Goal: Task Accomplishment & Management: Manage account settings

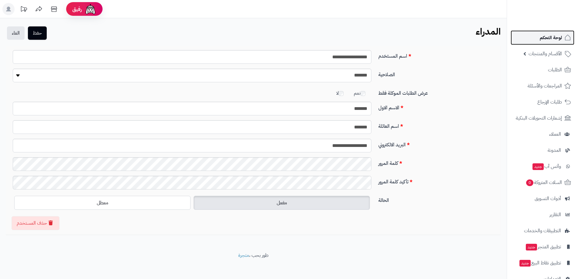
click at [557, 33] on span "لوحة التحكم" at bounding box center [550, 37] width 22 height 8
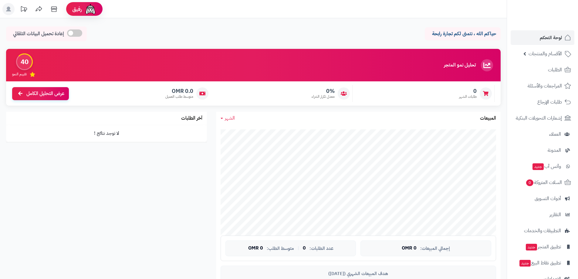
click at [563, 189] on ul "لوحة التحكم الأقسام والمنتجات المنتجات الأقسام الماركات مواصفات المنتجات مواصفا…" at bounding box center [542, 158] width 71 height 256
click at [563, 188] on link "السلات المتروكة 0" at bounding box center [542, 182] width 64 height 15
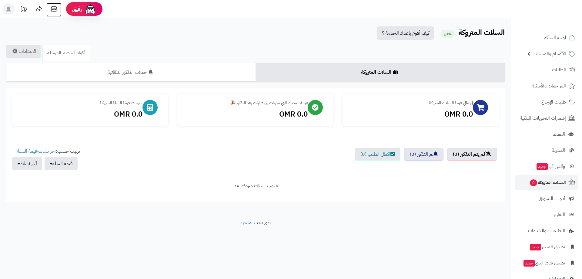
click at [54, 10] on icon at bounding box center [54, 9] width 12 height 12
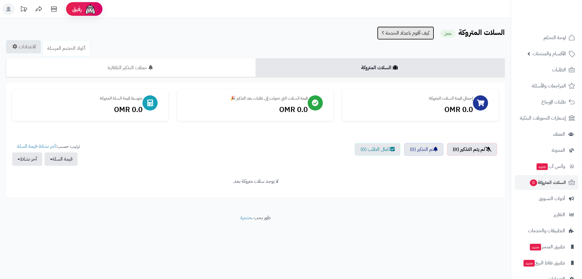
click at [415, 36] on link "كيف أقوم باعداد الخدمة ؟" at bounding box center [405, 32] width 57 height 13
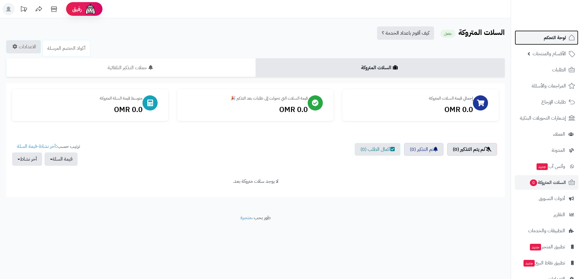
click at [534, 35] on link "لوحة التحكم" at bounding box center [547, 37] width 64 height 15
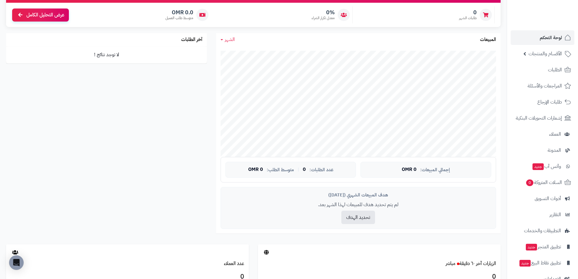
scroll to position [70, 0]
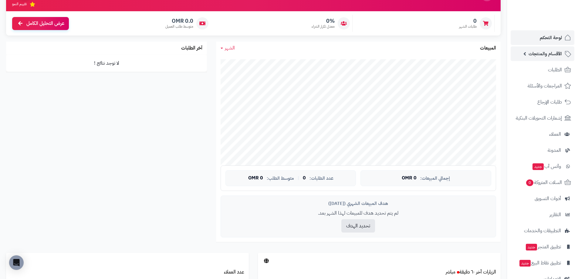
click at [544, 49] on link "الأقسام والمنتجات" at bounding box center [542, 53] width 64 height 15
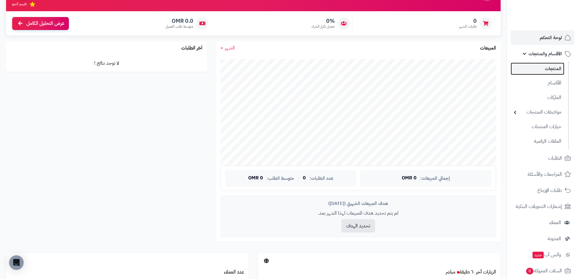
click at [546, 68] on link "المنتجات" at bounding box center [537, 68] width 54 height 12
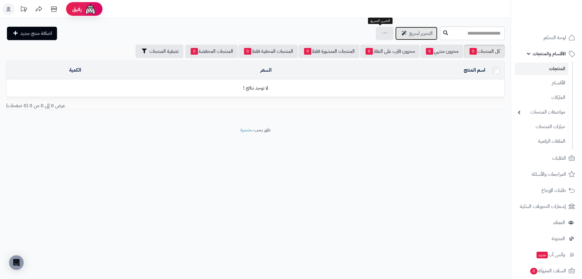
click at [409, 36] on span "التحرير لسريع" at bounding box center [420, 33] width 23 height 7
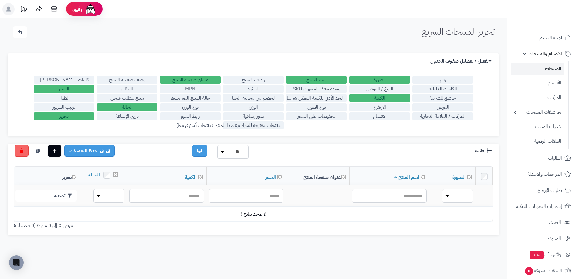
click at [330, 90] on label "وحده حفظ المخزون SKU" at bounding box center [316, 89] width 61 height 8
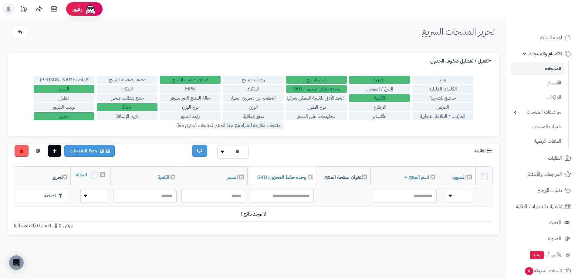
click at [327, 87] on label "وحده حفظ المخزون SKU" at bounding box center [316, 89] width 61 height 8
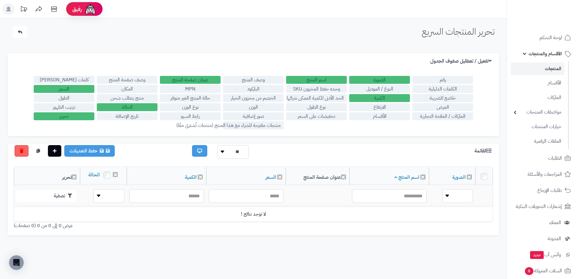
click at [450, 108] on label "العرض" at bounding box center [442, 107] width 61 height 8
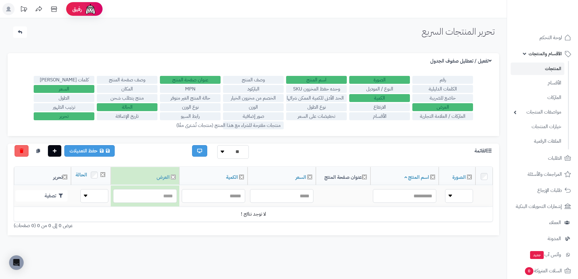
click at [450, 108] on label "العرض" at bounding box center [442, 107] width 61 height 8
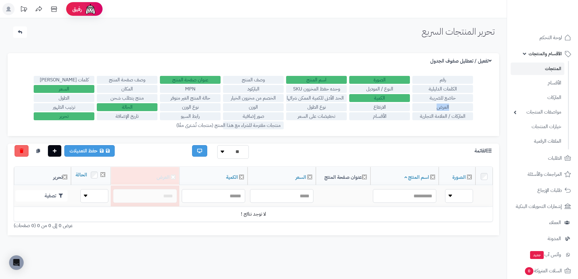
click at [450, 108] on label "العرض" at bounding box center [442, 107] width 61 height 8
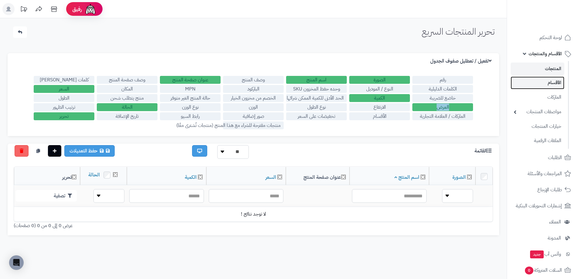
click at [541, 82] on link "الأقسام" at bounding box center [537, 82] width 54 height 12
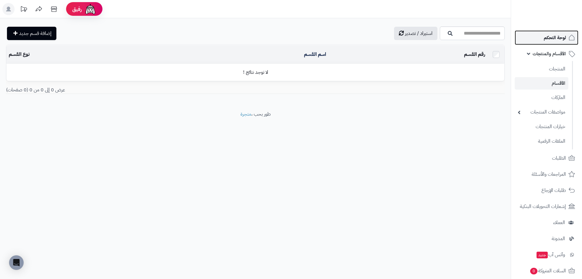
click at [555, 39] on span "لوحة التحكم" at bounding box center [555, 37] width 22 height 8
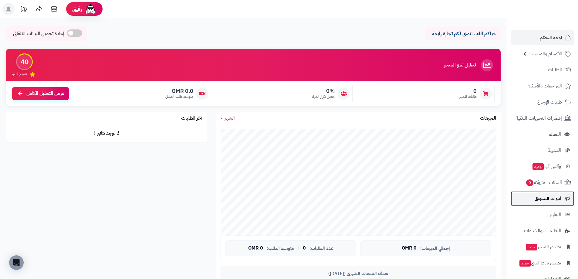
click at [561, 199] on link "أدوات التسويق" at bounding box center [542, 198] width 64 height 15
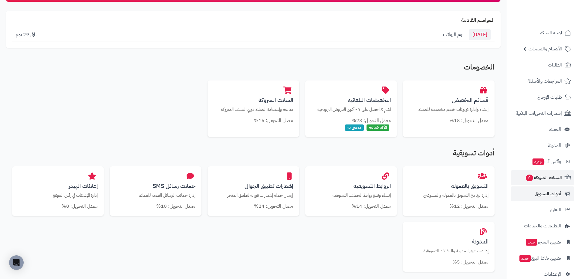
scroll to position [15, 0]
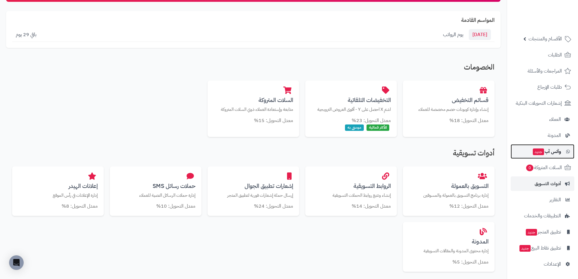
click at [551, 155] on span "وآتس آب جديد" at bounding box center [546, 151] width 29 height 8
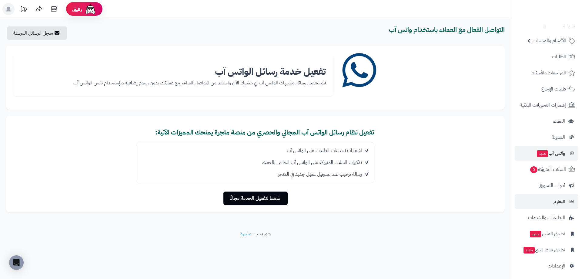
scroll to position [15, 0]
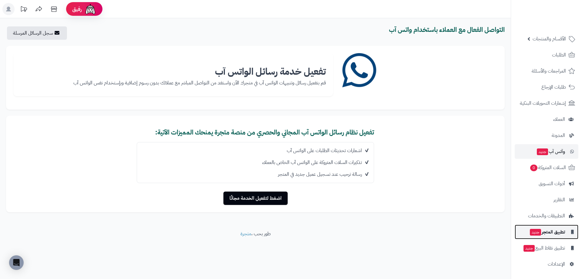
click at [562, 234] on span "تطبيق المتجر جديد" at bounding box center [547, 231] width 36 height 8
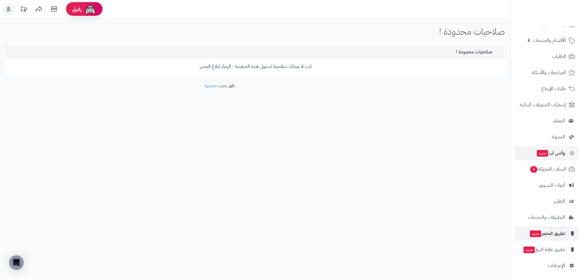
scroll to position [15, 0]
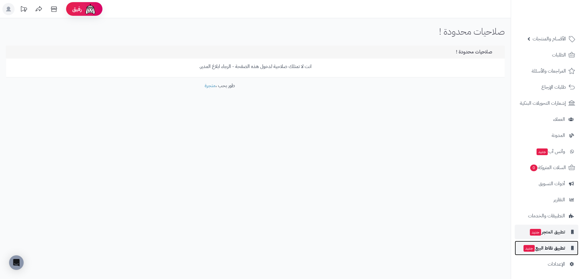
click at [557, 248] on span "تطبيق نقاط البيع جديد" at bounding box center [544, 247] width 42 height 8
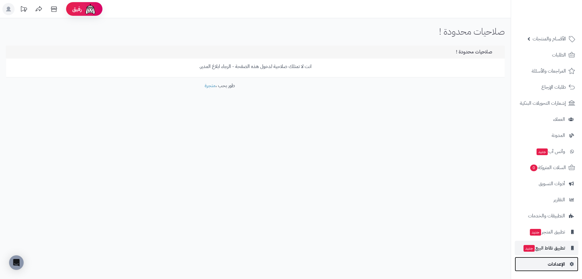
click at [555, 262] on span "الإعدادات" at bounding box center [556, 264] width 17 height 8
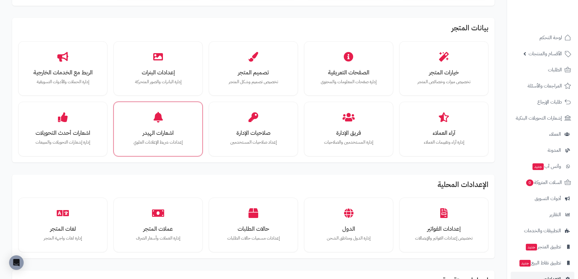
scroll to position [108, 0]
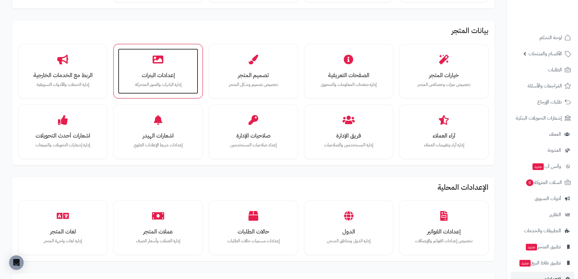
click at [176, 74] on h3 "إعدادات البنرات" at bounding box center [158, 75] width 68 height 6
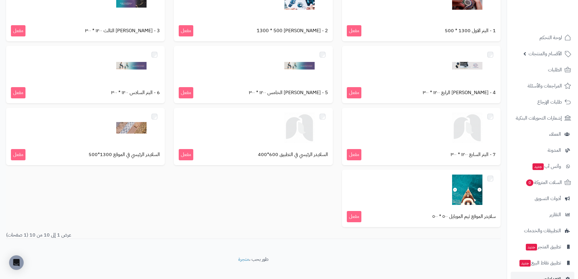
scroll to position [83, 0]
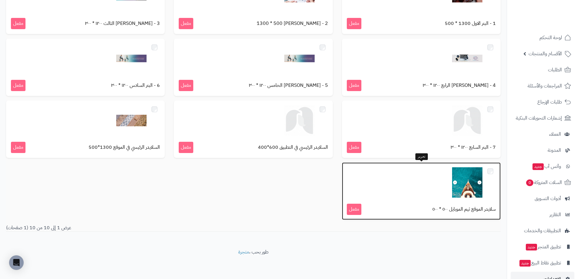
click at [483, 173] on div at bounding box center [421, 182] width 149 height 30
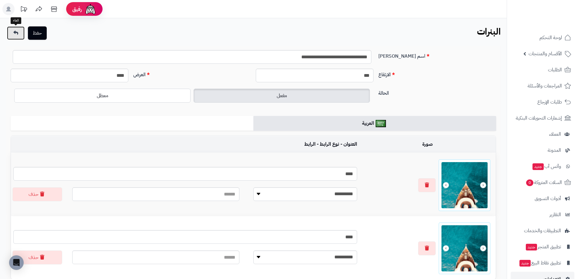
click at [17, 33] on icon at bounding box center [15, 32] width 5 height 5
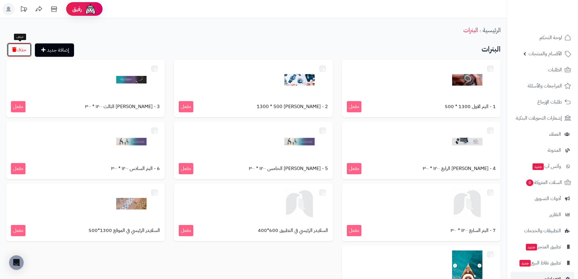
click at [23, 51] on button "حذف" at bounding box center [19, 50] width 25 height 14
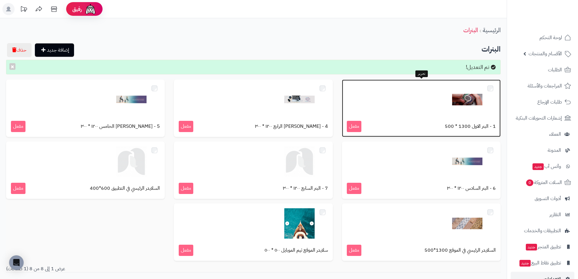
click at [494, 89] on div at bounding box center [421, 99] width 149 height 30
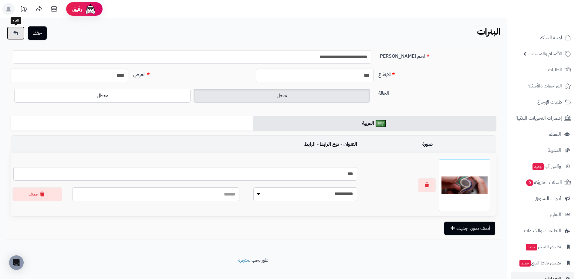
click at [13, 39] on link at bounding box center [16, 32] width 18 height 13
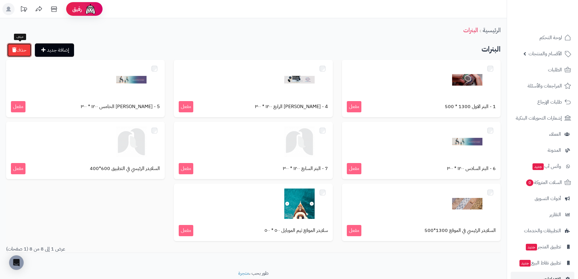
drag, startPoint x: 15, startPoint y: 52, endPoint x: 260, endPoint y: 18, distance: 247.3
click at [15, 52] on button "حذف" at bounding box center [19, 50] width 25 height 14
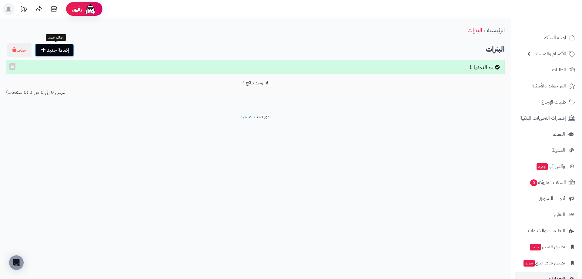
click at [51, 51] on link "إضافة جديد" at bounding box center [54, 49] width 39 height 13
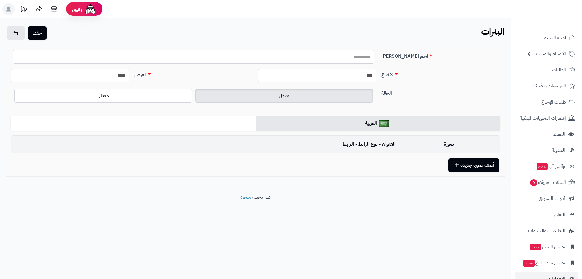
click at [347, 60] on input "اسم البنر" at bounding box center [194, 57] width 362 height 14
type input "***"
click at [300, 91] on label "مفعل" at bounding box center [284, 96] width 178 height 14
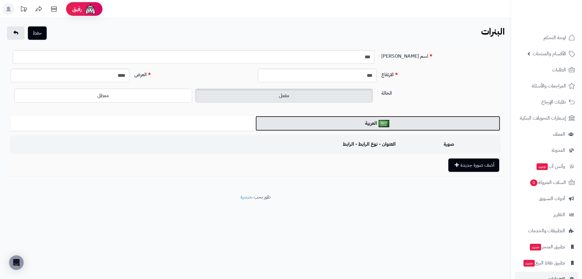
click at [358, 123] on link "العربية" at bounding box center [378, 123] width 245 height 15
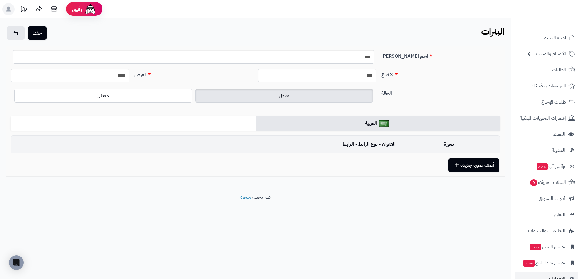
drag, startPoint x: 239, startPoint y: 124, endPoint x: 270, endPoint y: 122, distance: 31.3
click at [239, 124] on ul "العربية" at bounding box center [256, 123] width 490 height 15
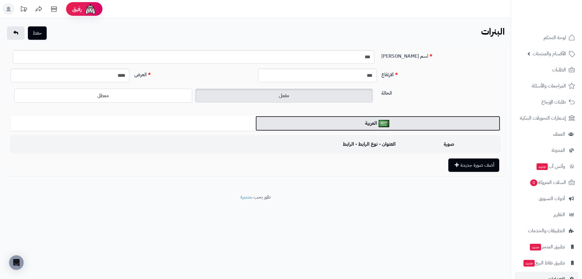
click at [367, 118] on link "العربية" at bounding box center [378, 123] width 245 height 15
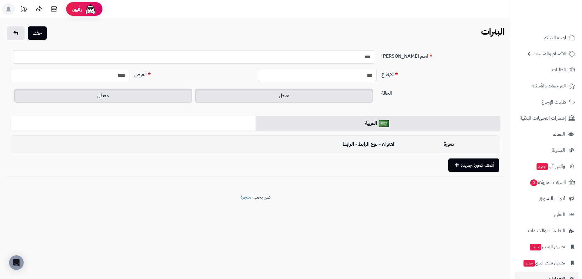
click at [133, 98] on label "معطل" at bounding box center [103, 96] width 178 height 14
click at [243, 99] on label "مفعل" at bounding box center [284, 96] width 178 height 14
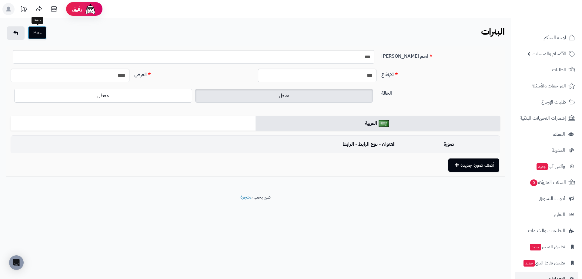
click at [40, 35] on button "حفظ" at bounding box center [37, 32] width 19 height 13
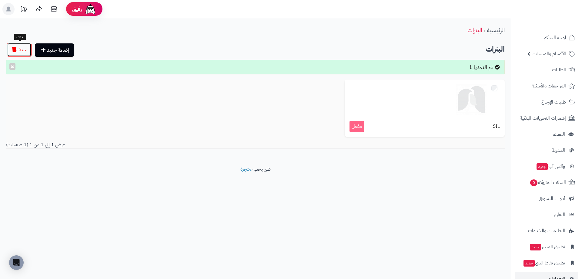
click at [25, 50] on button "حذف" at bounding box center [19, 50] width 25 height 14
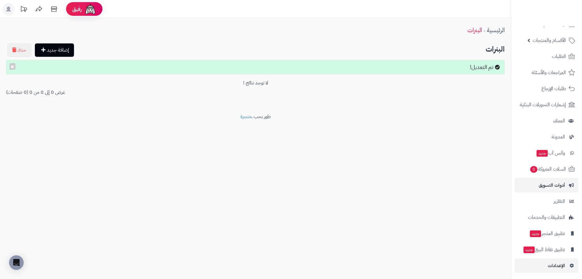
scroll to position [15, 0]
click at [547, 40] on span "الأقسام والمنتجات" at bounding box center [549, 39] width 33 height 8
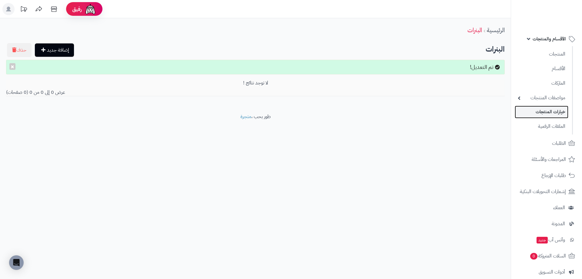
click at [556, 111] on link "خيارات المنتجات" at bounding box center [542, 112] width 54 height 12
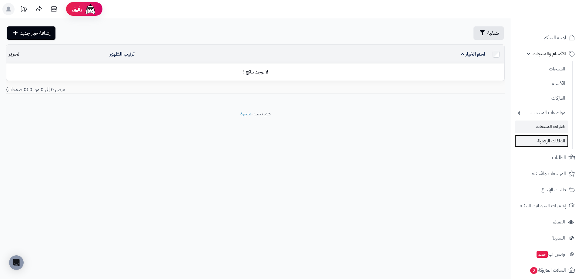
click at [556, 145] on link "الملفات الرقمية" at bounding box center [542, 141] width 54 height 12
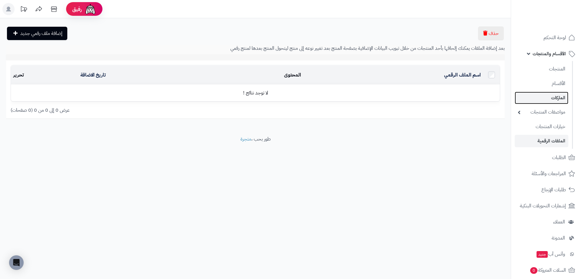
click at [564, 97] on link "الماركات" at bounding box center [542, 98] width 54 height 12
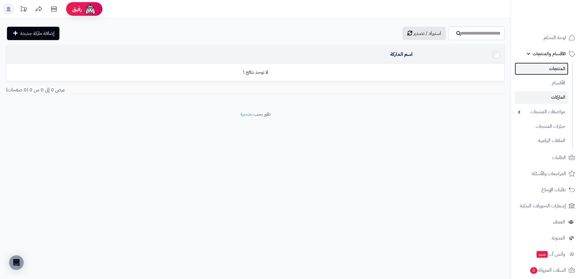
click at [564, 70] on link "المنتجات" at bounding box center [542, 68] width 54 height 12
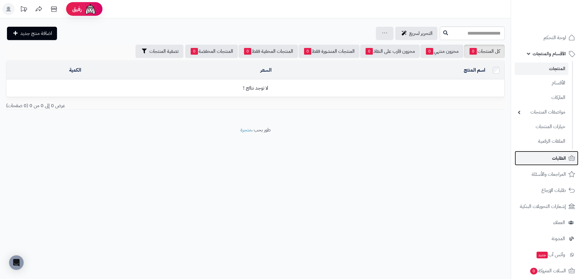
click at [558, 161] on span "الطلبات" at bounding box center [559, 158] width 14 height 8
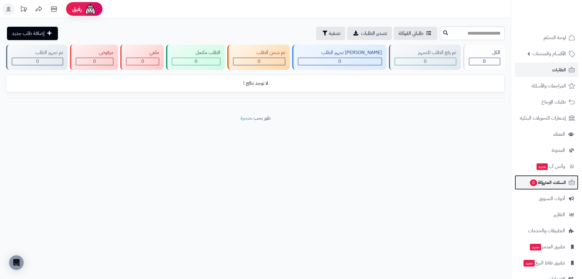
click at [543, 183] on span "السلات المتروكة 0" at bounding box center [547, 182] width 37 height 8
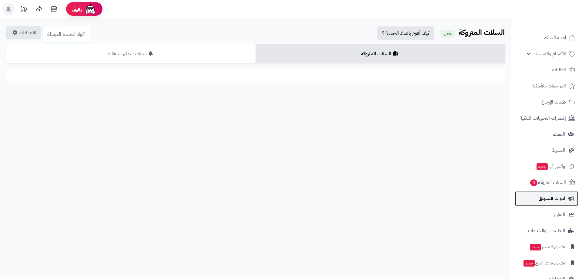
click at [551, 200] on span "أدوات التسويق" at bounding box center [552, 198] width 26 height 8
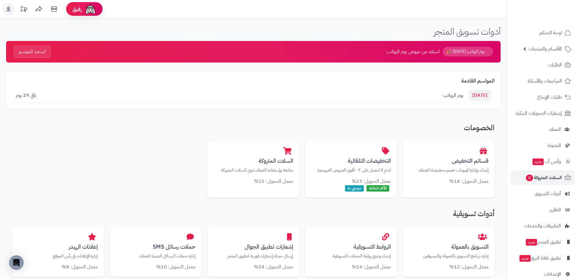
scroll to position [15, 0]
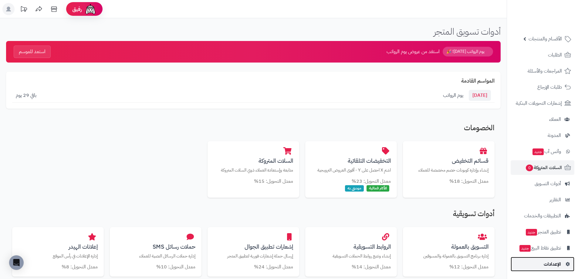
click at [554, 266] on span "الإعدادات" at bounding box center [551, 264] width 17 height 8
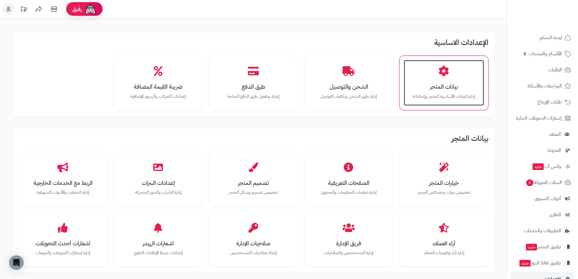
click at [438, 79] on div "بيانات المتجر إدارة البيانات الأساسية للمتجر وإعداداته" at bounding box center [444, 82] width 80 height 45
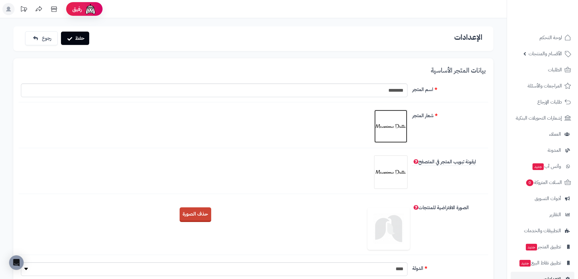
click at [399, 121] on img at bounding box center [390, 126] width 30 height 30
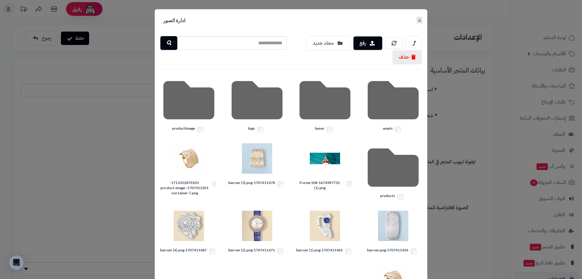
drag, startPoint x: 420, startPoint y: 23, endPoint x: 420, endPoint y: 28, distance: 5.2
click at [420, 23] on button "×" at bounding box center [420, 20] width 6 height 7
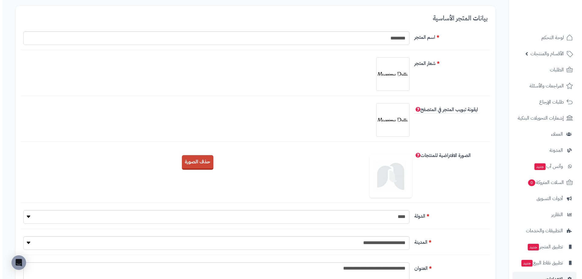
scroll to position [61, 0]
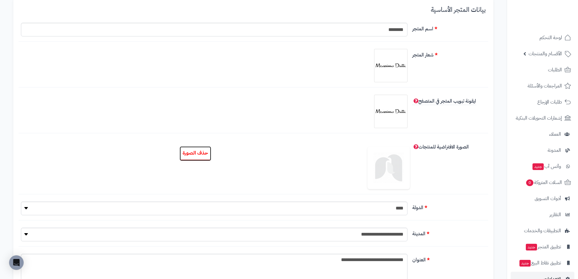
click at [196, 154] on button "حذف الصورة" at bounding box center [195, 153] width 32 height 15
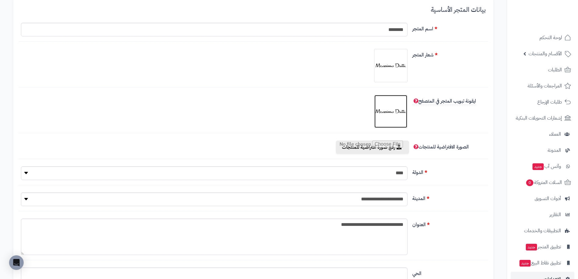
click at [400, 109] on img at bounding box center [390, 111] width 30 height 30
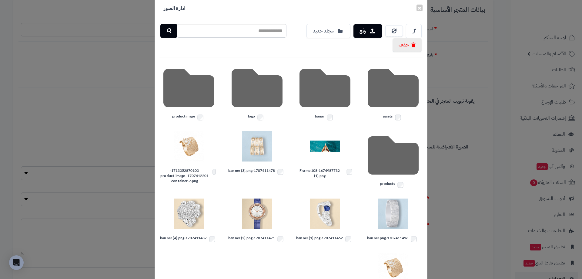
scroll to position [0, 0]
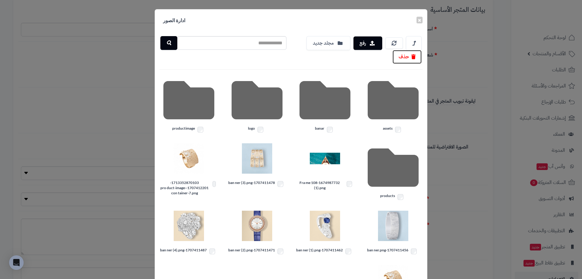
click at [407, 55] on button "حذف" at bounding box center [407, 57] width 29 height 14
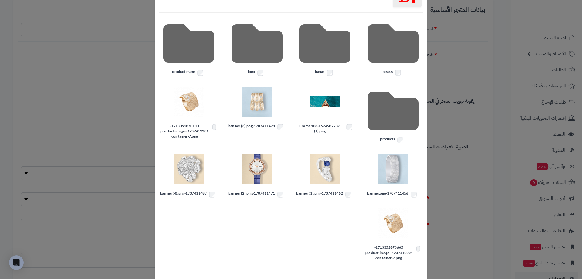
scroll to position [61, 0]
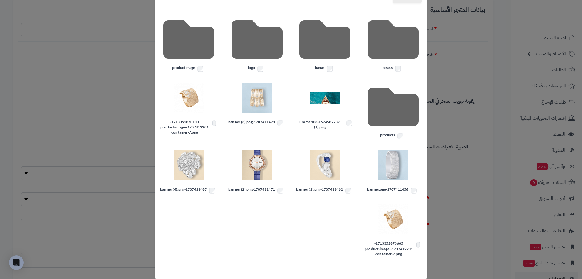
click at [280, 120] on label "1707411478-ban ner (3).png" at bounding box center [257, 123] width 59 height 8
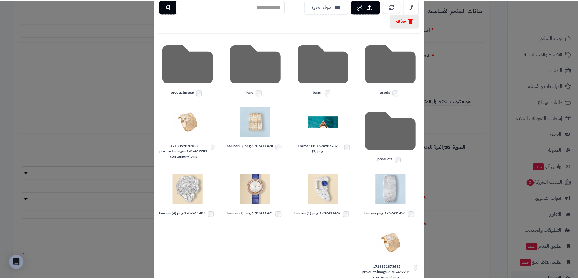
scroll to position [0, 0]
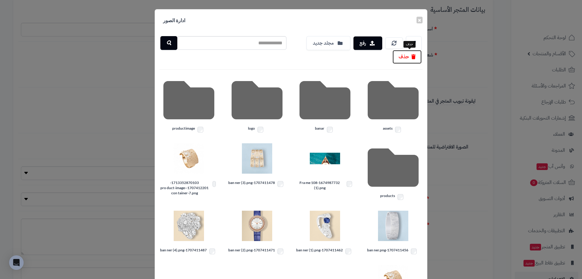
click at [409, 58] on button "حذف" at bounding box center [407, 57] width 29 height 14
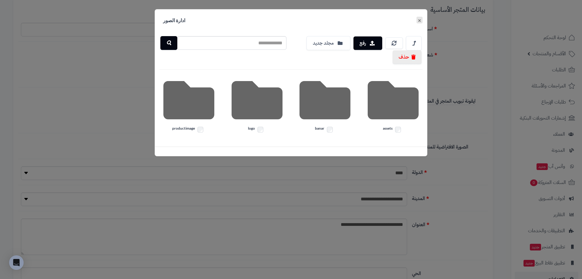
click at [420, 19] on button "×" at bounding box center [420, 20] width 6 height 7
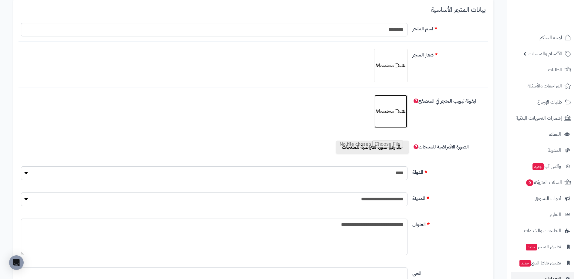
click at [395, 119] on img at bounding box center [390, 111] width 30 height 30
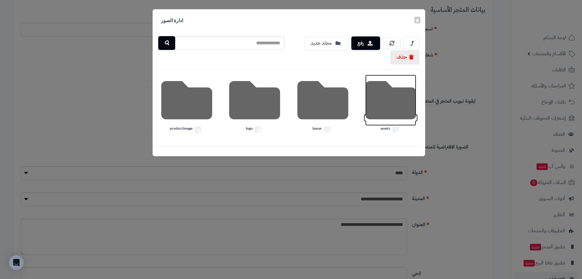
click at [386, 107] on icon at bounding box center [390, 100] width 51 height 51
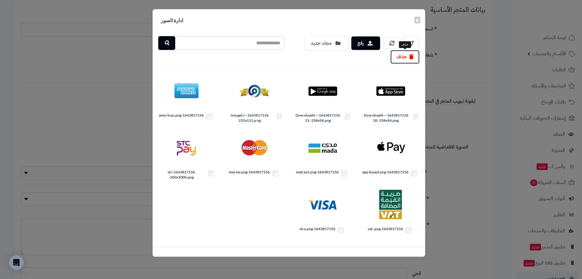
click at [407, 58] on button "حذف" at bounding box center [404, 57] width 29 height 14
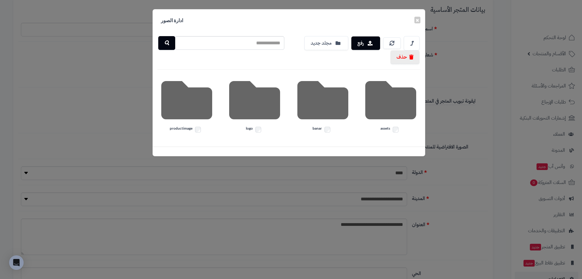
click at [414, 22] on div "× ادارة الصور" at bounding box center [289, 20] width 272 height 22
click at [418, 22] on button "×" at bounding box center [417, 20] width 6 height 7
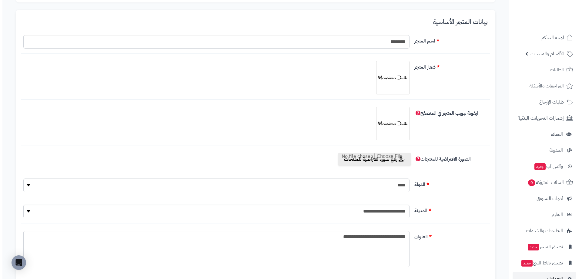
scroll to position [30, 0]
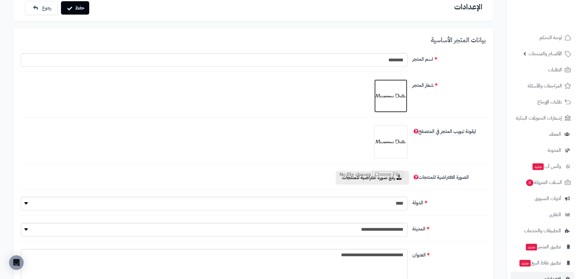
click at [406, 89] on link at bounding box center [390, 95] width 33 height 33
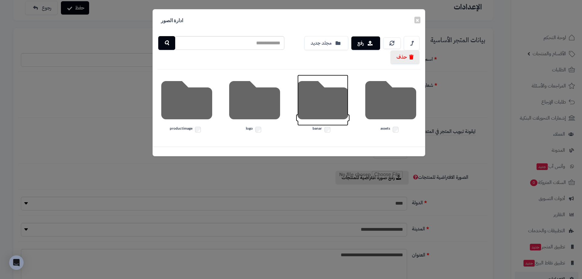
click at [335, 106] on icon at bounding box center [322, 100] width 51 height 51
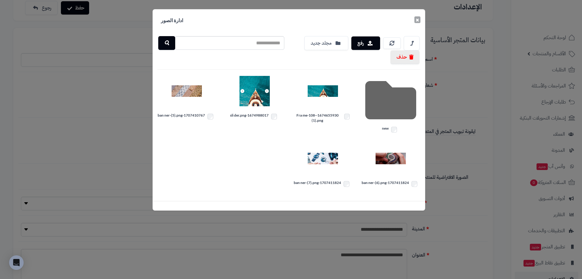
click at [419, 19] on button "×" at bounding box center [417, 19] width 6 height 7
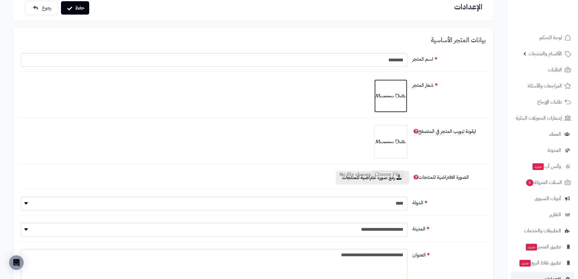
click at [392, 91] on img at bounding box center [390, 96] width 30 height 30
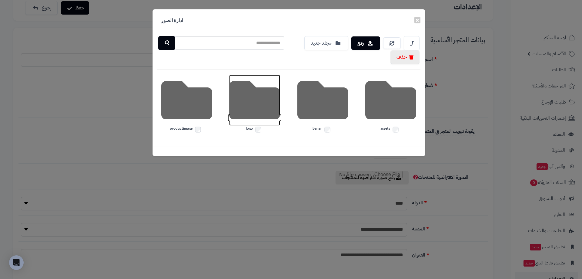
click at [253, 101] on icon at bounding box center [254, 100] width 51 height 51
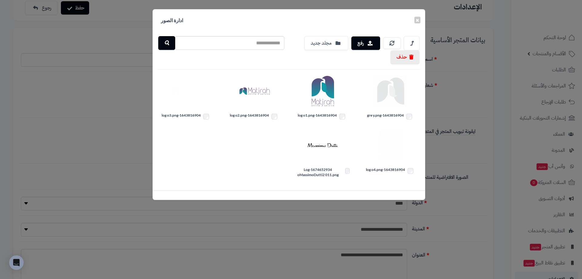
drag, startPoint x: 351, startPoint y: 171, endPoint x: 357, endPoint y: 172, distance: 5.8
click at [351, 171] on label "1674652934-Log oMassimoDutti2 011.png" at bounding box center [322, 172] width 59 height 10
click at [417, 22] on button "×" at bounding box center [417, 19] width 6 height 7
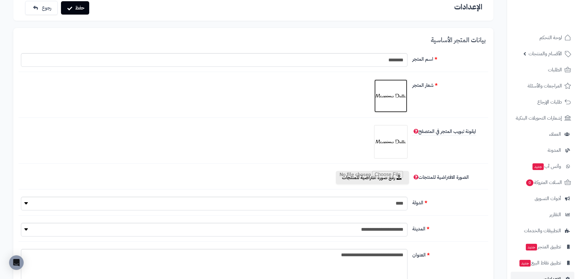
click at [395, 99] on img at bounding box center [390, 96] width 30 height 30
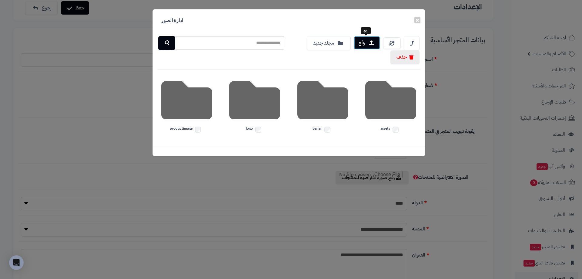
click at [358, 42] on button "رفع" at bounding box center [367, 42] width 26 height 13
click at [193, 101] on icon at bounding box center [186, 100] width 51 height 51
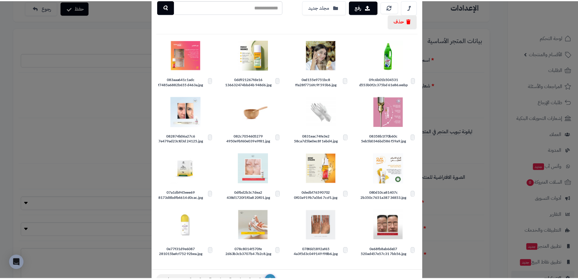
scroll to position [0, 0]
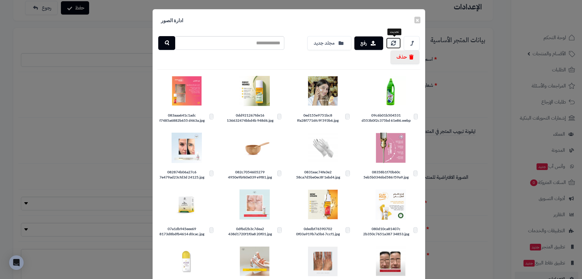
click at [396, 47] on link at bounding box center [393, 43] width 15 height 11
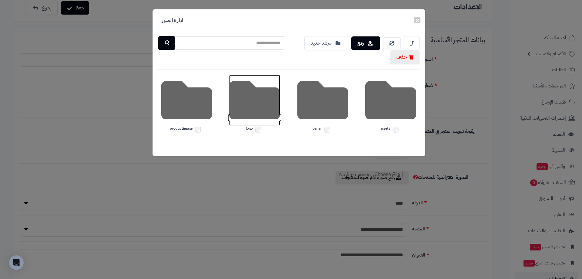
click at [258, 117] on icon at bounding box center [254, 100] width 51 height 51
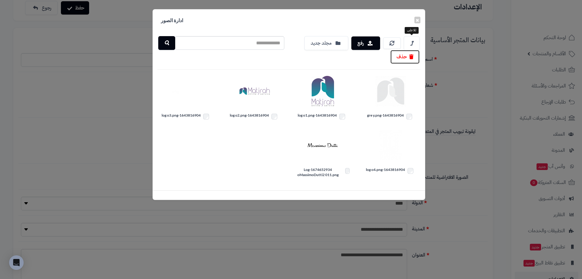
click at [409, 55] on button "حذف" at bounding box center [404, 57] width 29 height 14
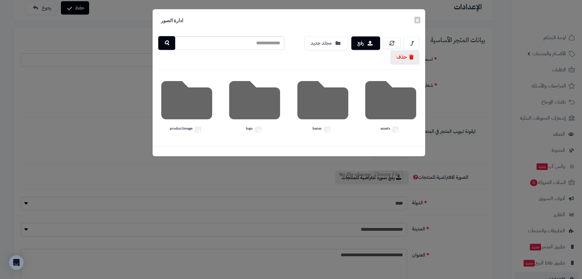
click at [413, 22] on div "× ادارة الصور" at bounding box center [289, 20] width 272 height 22
drag, startPoint x: 414, startPoint y: 22, endPoint x: 419, endPoint y: 23, distance: 4.6
click at [417, 23] on button "×" at bounding box center [417, 20] width 6 height 7
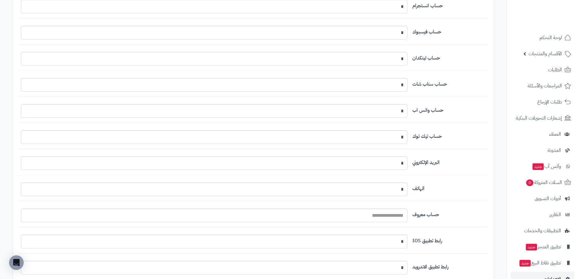
scroll to position [532, 0]
click at [385, 113] on input "*" at bounding box center [214, 113] width 386 height 14
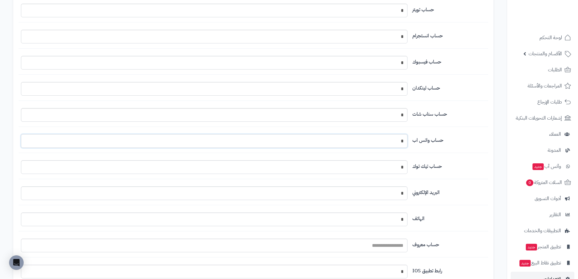
scroll to position [502, 0]
type input "*"
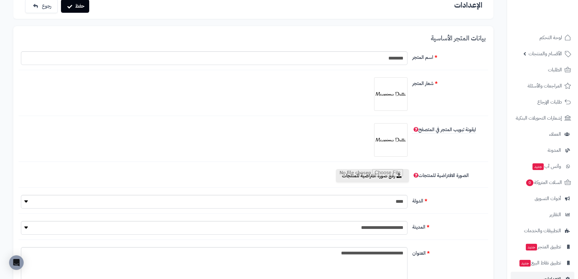
scroll to position [0, 0]
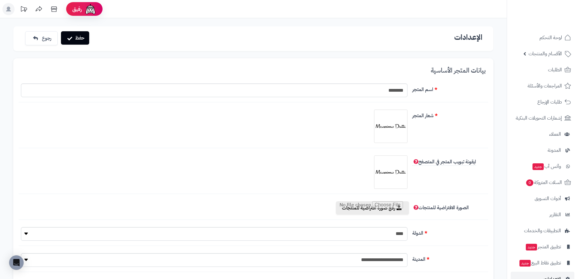
type input "********"
click at [63, 36] on button "حفظ" at bounding box center [75, 37] width 28 height 13
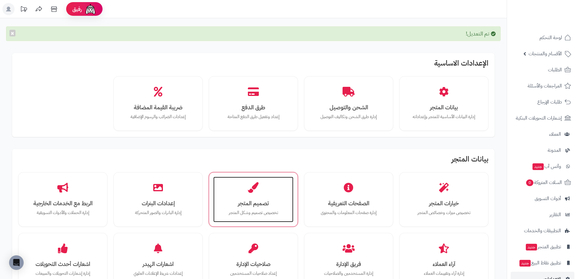
click at [265, 209] on p "تخصيص تصميم وشكل المتجر" at bounding box center [253, 212] width 68 height 7
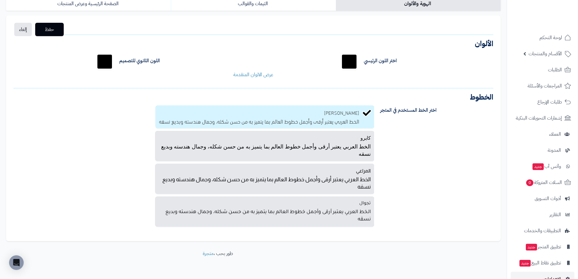
scroll to position [61, 0]
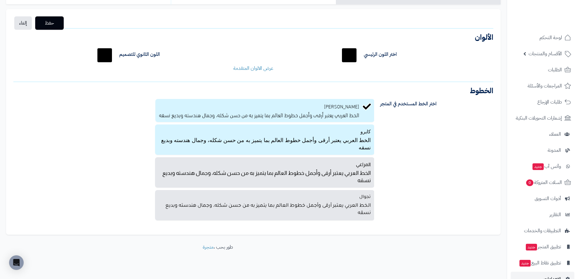
click at [367, 148] on p "الخط العربي يعتبر أرقى وأجمل خطوط العالم بما يتميز به من حسن شكله، وجمال هندسته…" at bounding box center [265, 143] width 212 height 16
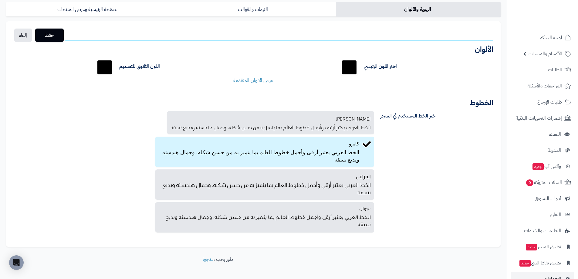
scroll to position [30, 0]
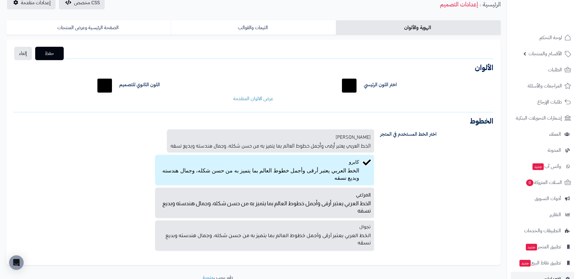
click at [108, 82] on input "*******" at bounding box center [104, 85] width 19 height 19
type input "*******"
drag, startPoint x: 233, startPoint y: 87, endPoint x: 236, endPoint y: 89, distance: 3.8
click at [233, 88] on div "اللون الثانوي للتصميم *******" at bounding box center [171, 85] width 163 height 19
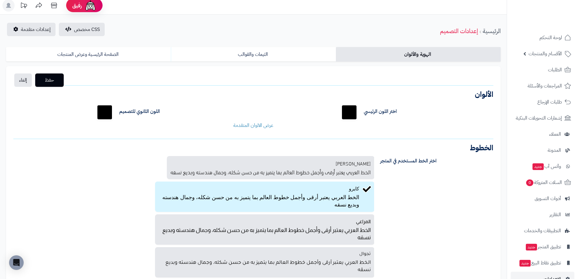
scroll to position [0, 0]
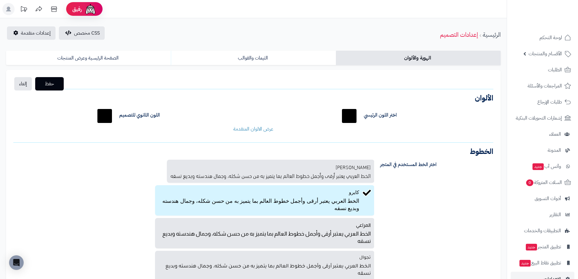
click at [378, 58] on link "الهوية والألوان" at bounding box center [418, 58] width 165 height 15
click at [285, 63] on link "الثيمات والقوالب" at bounding box center [253, 58] width 165 height 15
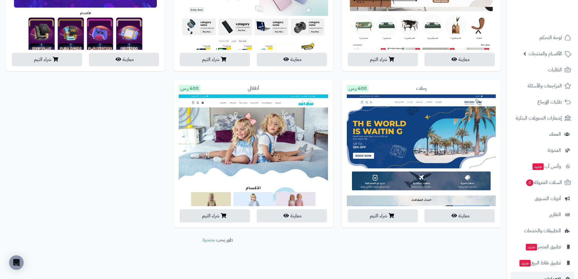
scroll to position [1134, 0]
click at [120, 61] on icon "button" at bounding box center [118, 58] width 5 height 5
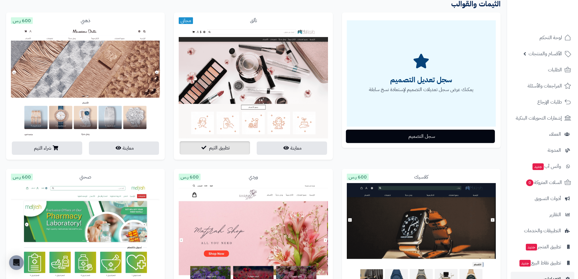
scroll to position [0, 0]
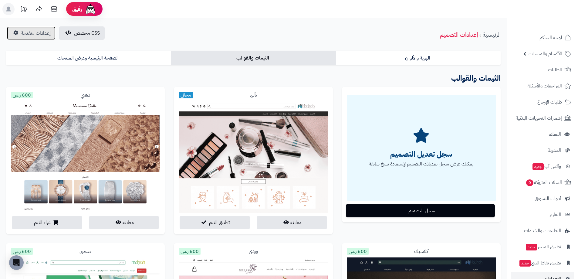
click at [29, 33] on span "إعدادات متقدمة" at bounding box center [36, 32] width 30 height 7
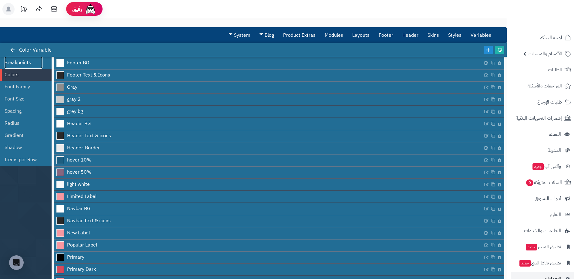
click at [24, 64] on link "Breakpoints" at bounding box center [24, 62] width 38 height 12
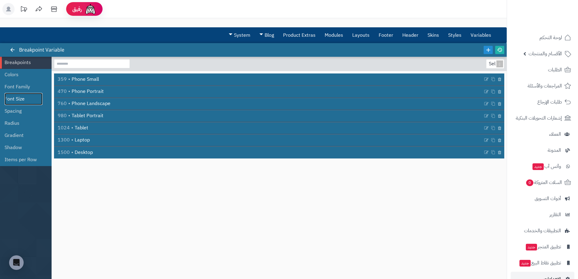
click at [34, 99] on link "Font Size" at bounding box center [24, 99] width 38 height 12
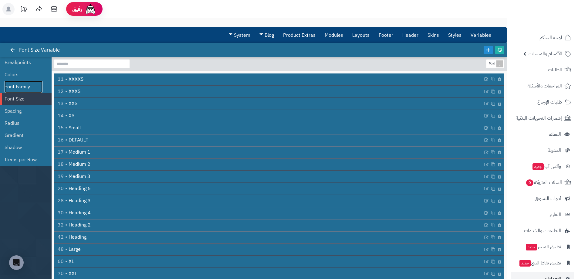
click at [26, 88] on link "Font Family" at bounding box center [24, 87] width 38 height 12
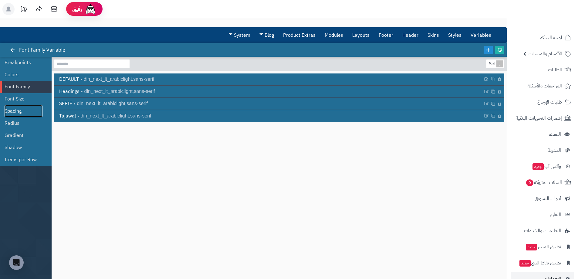
click at [17, 107] on link "Spacing" at bounding box center [24, 111] width 38 height 12
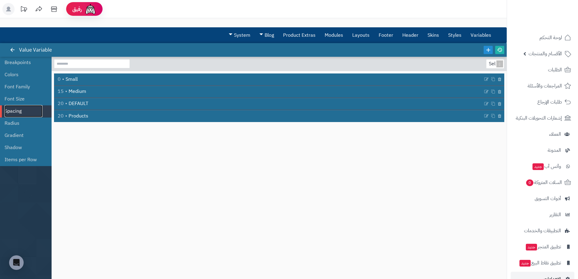
click at [17, 116] on link "Spacing" at bounding box center [24, 111] width 38 height 12
click at [15, 125] on link "Radius" at bounding box center [24, 123] width 38 height 12
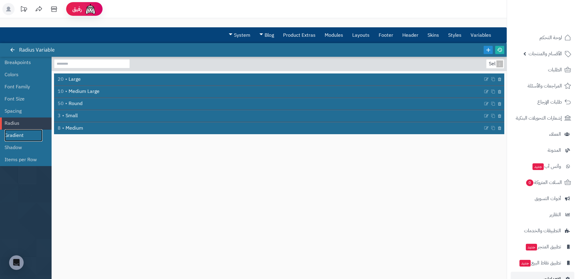
click at [14, 133] on link "Gradient" at bounding box center [24, 135] width 38 height 12
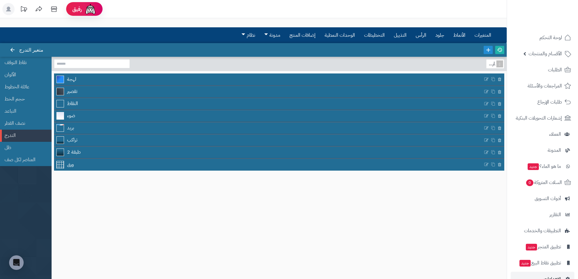
drag, startPoint x: 106, startPoint y: 205, endPoint x: 97, endPoint y: 186, distance: 20.8
click at [106, 205] on div "يختار... لهجة تقصير النقاط ضوء بريد تراكب طبقة 2 ورق" at bounding box center [279, 164] width 450 height 211
click at [25, 125] on link "نصف القطر" at bounding box center [24, 123] width 38 height 12
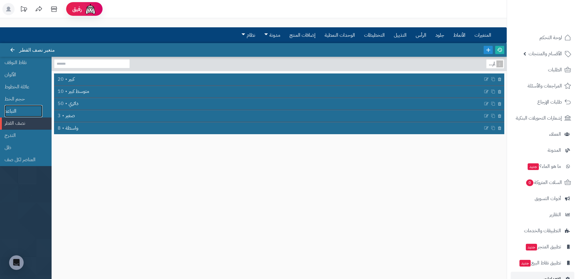
click at [31, 115] on link "التباعد" at bounding box center [24, 111] width 38 height 12
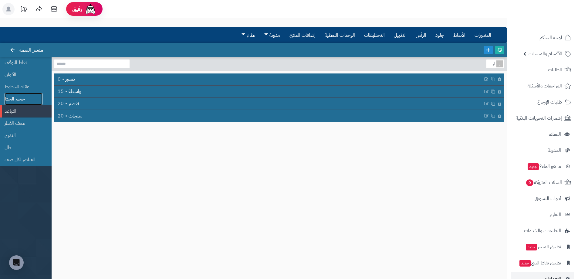
click at [29, 99] on link "حجم الخط" at bounding box center [24, 99] width 38 height 12
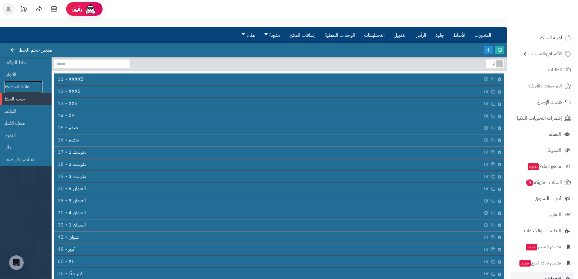
click at [28, 86] on font "عائلة الخطوط" at bounding box center [17, 86] width 25 height 7
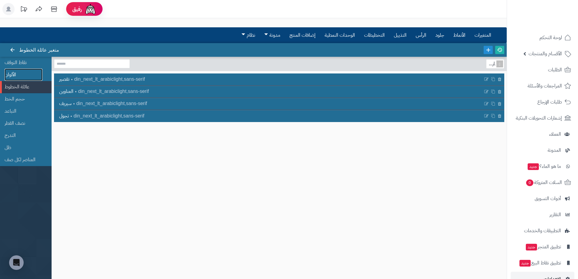
click at [32, 80] on link "الألوان" at bounding box center [24, 75] width 38 height 12
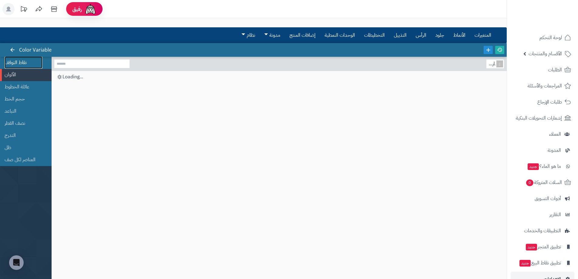
click at [34, 65] on link "نقاط التوقف" at bounding box center [24, 62] width 38 height 12
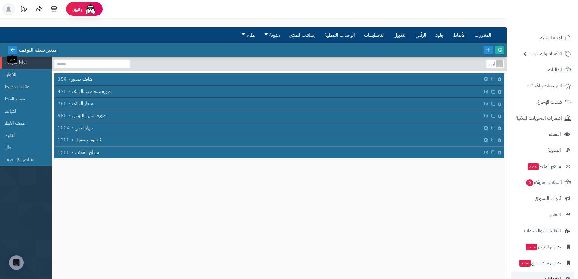
click at [9, 47] on link at bounding box center [12, 50] width 9 height 8
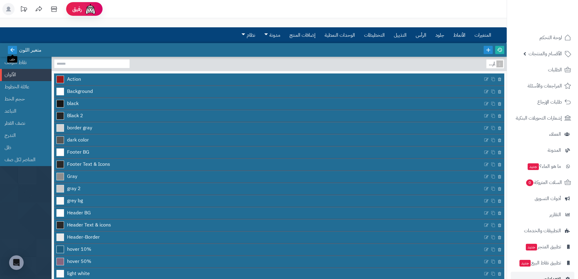
click at [9, 47] on link at bounding box center [12, 50] width 9 height 8
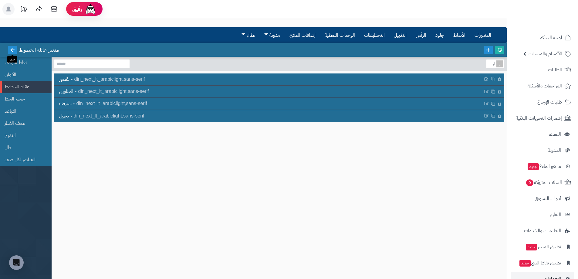
click at [9, 47] on link at bounding box center [12, 50] width 9 height 8
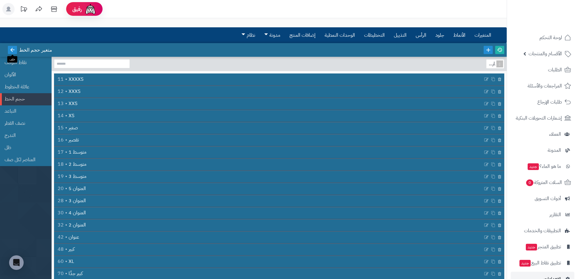
click at [9, 47] on link at bounding box center [12, 50] width 9 height 8
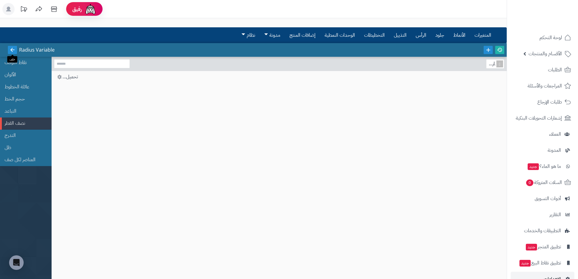
click at [9, 47] on link at bounding box center [12, 50] width 9 height 8
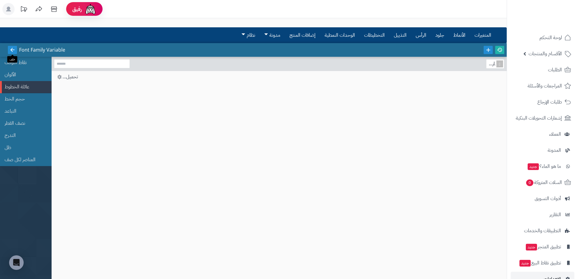
click at [9, 47] on link at bounding box center [12, 50] width 9 height 8
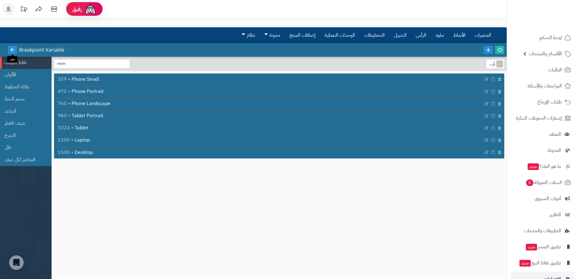
click at [9, 47] on link at bounding box center [12, 50] width 9 height 8
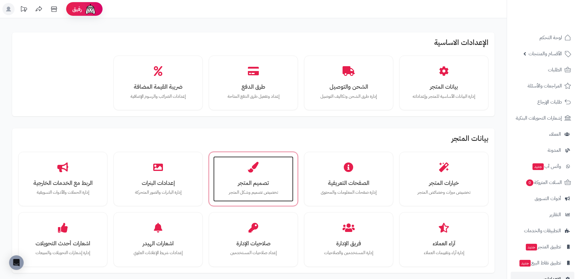
click at [281, 173] on div "تصميم المتجر تخصيص تصميم وشكل المتجر" at bounding box center [253, 178] width 80 height 45
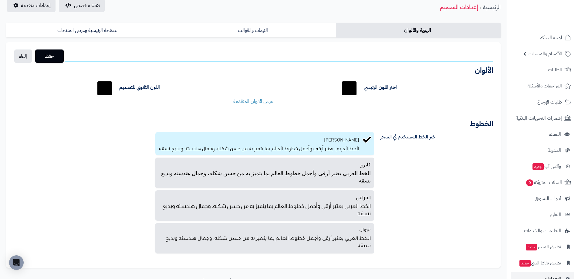
scroll to position [30, 0]
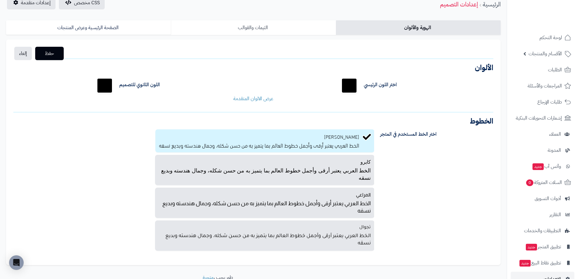
click at [262, 22] on link "الثيمات والقوالب" at bounding box center [253, 27] width 165 height 15
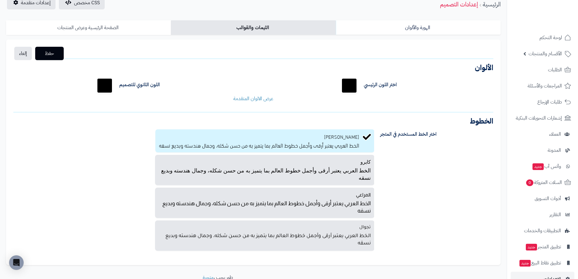
click at [142, 31] on link "الصفحة الرئيسية وعرض المنتجات" at bounding box center [88, 27] width 165 height 15
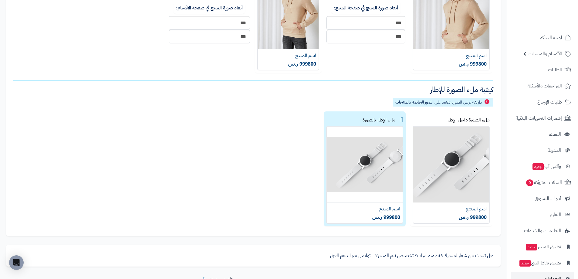
scroll to position [273, 0]
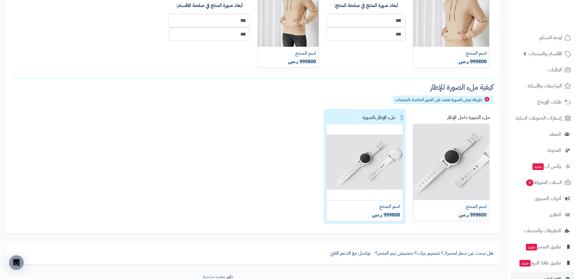
click at [503, 146] on div "الهوية والألوان الثيمات والقوالب الصفحة الرئيسية وعرض المنتجات حفظ إلغاء الشعار…" at bounding box center [253, 19] width 506 height 489
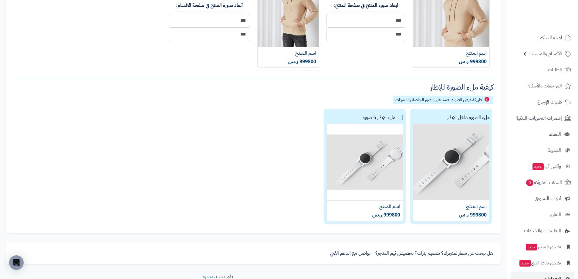
click at [446, 144] on img at bounding box center [450, 172] width 77 height 98
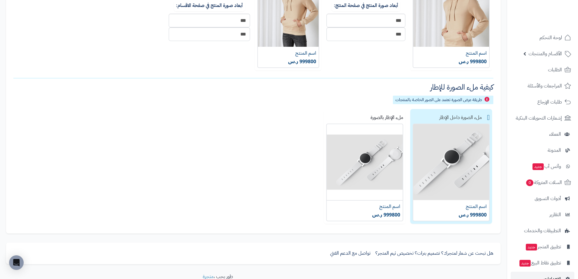
click at [464, 134] on img at bounding box center [450, 172] width 77 height 98
click at [485, 118] on label "ملء الصورة داخل الإطار" at bounding box center [451, 166] width 82 height 115
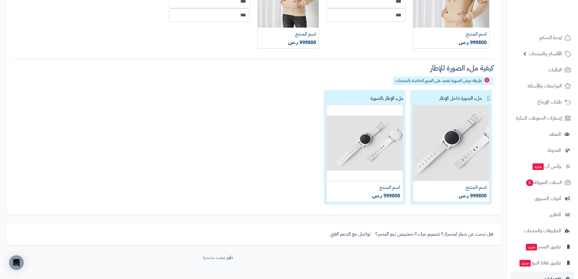
scroll to position [303, 0]
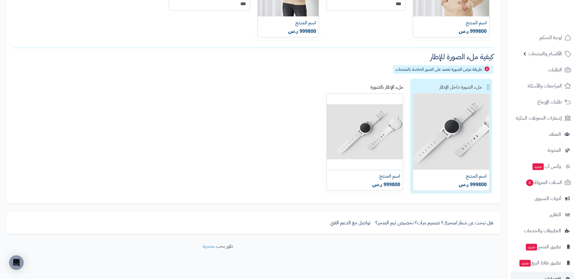
click at [454, 137] on img at bounding box center [450, 142] width 77 height 98
click at [454, 138] on img at bounding box center [450, 142] width 77 height 98
click at [488, 89] on label "ملء الصورة داخل الإطار" at bounding box center [451, 136] width 82 height 115
drag, startPoint x: 488, startPoint y: 89, endPoint x: 488, endPoint y: 85, distance: 3.3
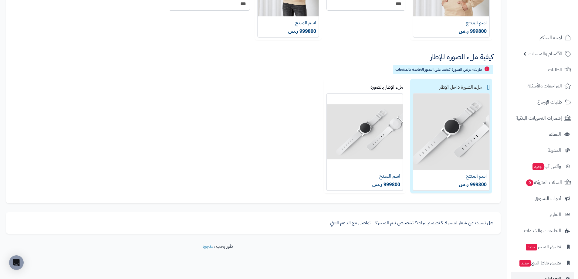
click at [488, 85] on label "ملء الصورة داخل الإطار" at bounding box center [451, 136] width 82 height 115
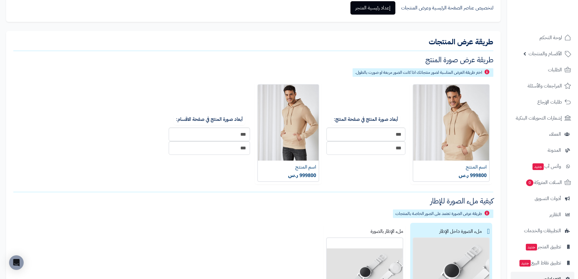
scroll to position [158, 0]
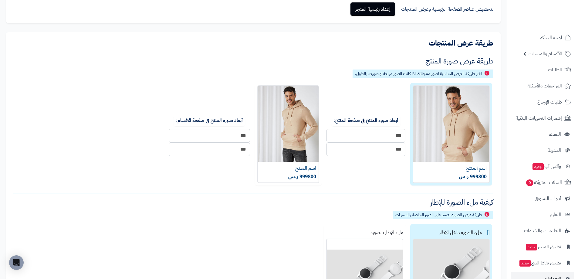
click at [445, 135] on img at bounding box center [450, 134] width 77 height 98
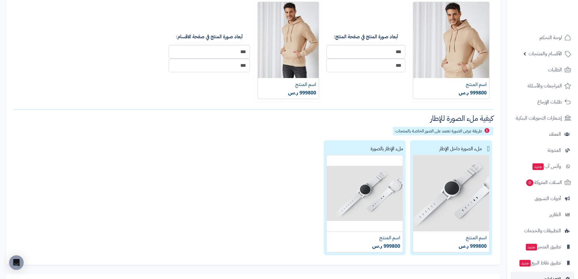
scroll to position [249, 0]
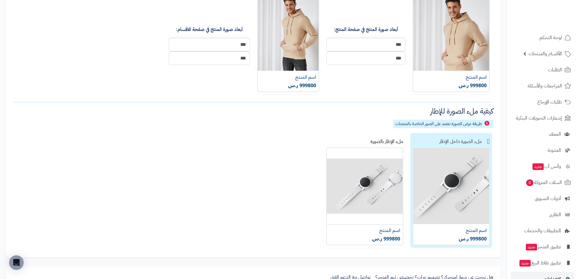
click at [450, 158] on img at bounding box center [450, 196] width 77 height 98
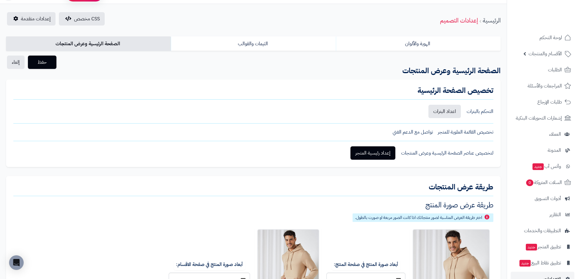
scroll to position [6, 0]
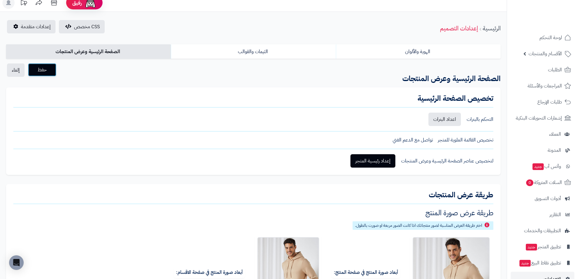
click at [46, 67] on span "حفظ" at bounding box center [42, 69] width 19 height 7
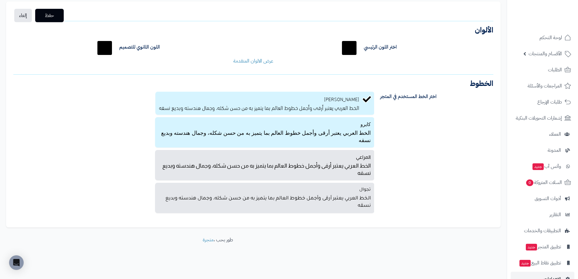
click at [347, 138] on p "الخط العربي يعتبر أرقى وأجمل خطوط العالم بما يتميز به من حسن شكله، وجمال هندسته…" at bounding box center [265, 136] width 212 height 16
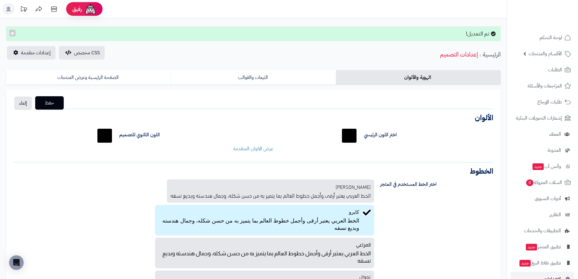
drag, startPoint x: 48, startPoint y: 96, endPoint x: 49, endPoint y: 104, distance: 7.9
click at [47, 97] on div "حفظ إلغاء الشعار الصيغ المدعومة: JPG, PNG الحجم: 5 ميجا بحد أقصى الأبعاد: 160 ب…" at bounding box center [253, 202] width 494 height 226
click at [49, 104] on span "حفظ" at bounding box center [49, 102] width 19 height 7
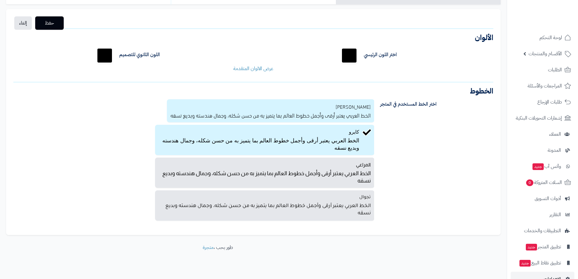
scroll to position [80, 0]
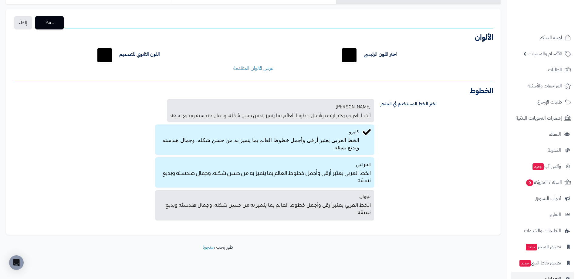
click at [340, 170] on p "الخط العربي يعتبر أرقى وأجمل خطوط العالم بما يتميز به من حسن شكله، وجمال هندسته…" at bounding box center [265, 176] width 212 height 16
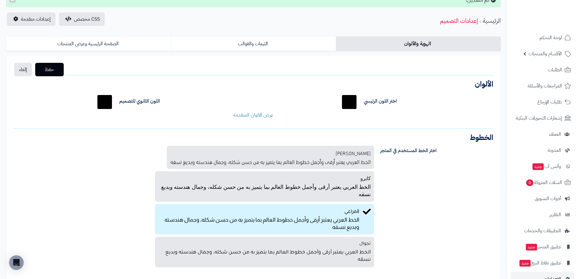
scroll to position [20, 0]
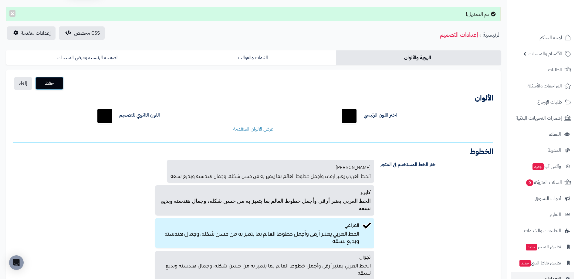
click at [59, 81] on span "حفظ" at bounding box center [49, 82] width 19 height 7
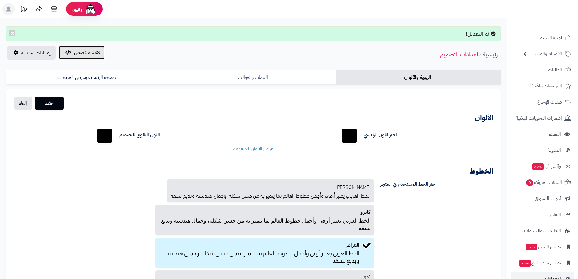
click at [85, 52] on span "CSS مخصص" at bounding box center [87, 52] width 26 height 7
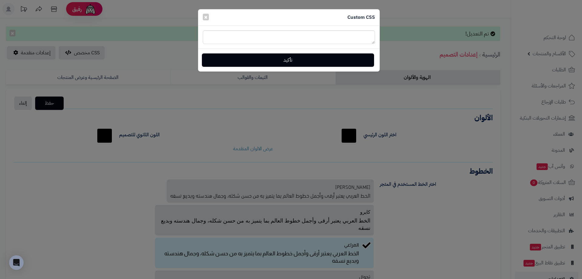
click at [209, 15] on div "Custom CSS ×" at bounding box center [288, 17] width 181 height 16
click at [207, 15] on span "×" at bounding box center [206, 16] width 4 height 9
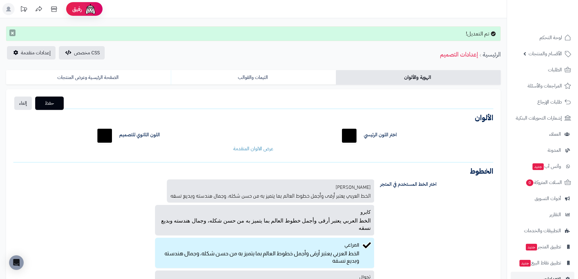
click at [11, 32] on button "×" at bounding box center [12, 32] width 6 height 7
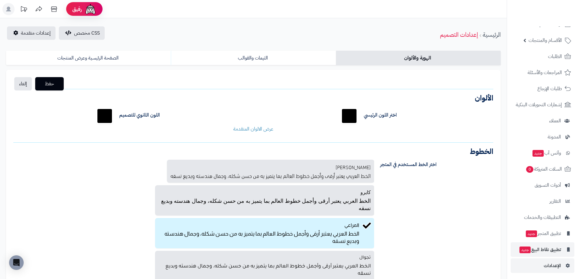
scroll to position [15, 0]
click at [544, 265] on span "الإعدادات" at bounding box center [551, 264] width 17 height 8
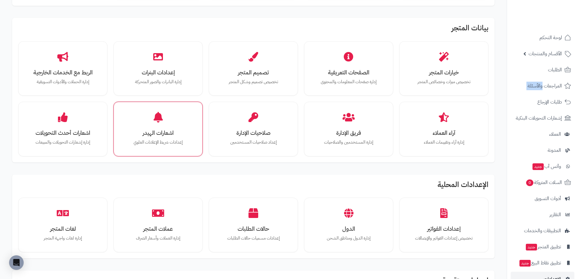
scroll to position [91, 0]
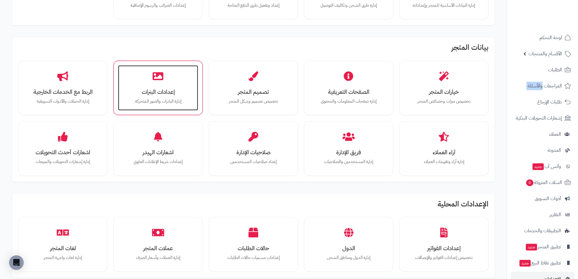
click at [163, 99] on p "إدارة البانرات والصور المتحركة" at bounding box center [158, 101] width 68 height 7
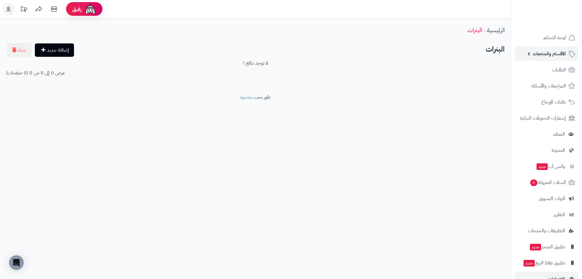
click at [544, 52] on span "الأقسام والمنتجات" at bounding box center [549, 53] width 33 height 8
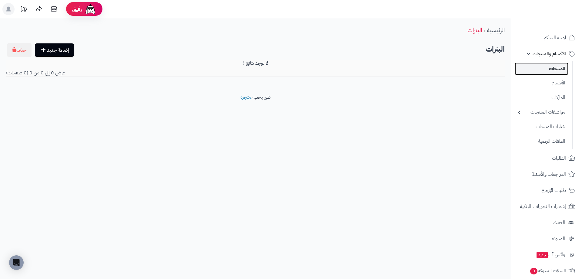
click at [547, 71] on link "المنتجات" at bounding box center [542, 68] width 54 height 12
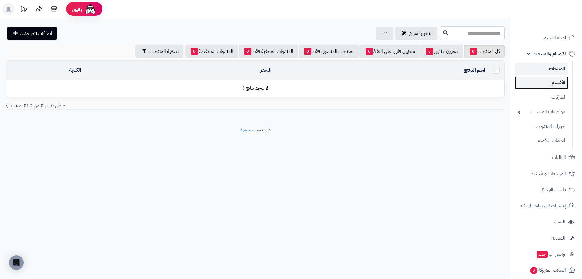
click at [540, 86] on link "الأقسام" at bounding box center [542, 82] width 54 height 12
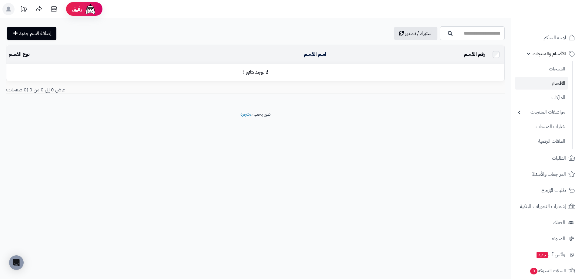
drag, startPoint x: 547, startPoint y: 82, endPoint x: 270, endPoint y: 92, distance: 276.4
click at [298, 102] on div "استيراد / تصدير إضافة قسم جديد تصفية اسم القسم تصفية رقم القسم المحدد: 0 حذف اس…" at bounding box center [255, 64] width 511 height 92
click at [543, 98] on link "الماركات" at bounding box center [542, 97] width 54 height 12
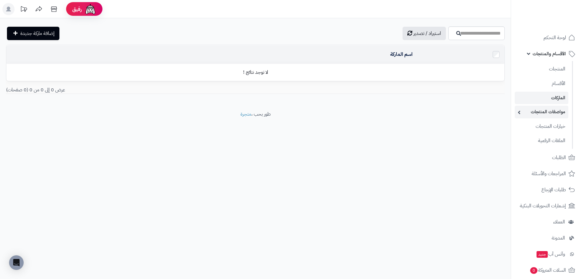
click at [538, 114] on link "مواصفات المنتجات" at bounding box center [542, 112] width 54 height 12
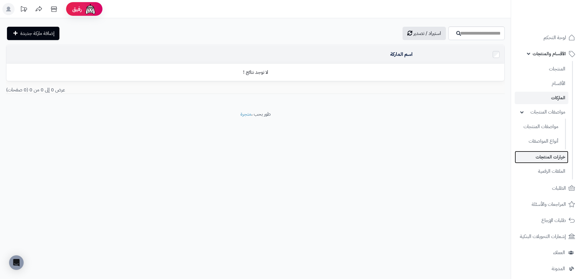
click at [558, 157] on link "خيارات المنتجات" at bounding box center [542, 157] width 54 height 12
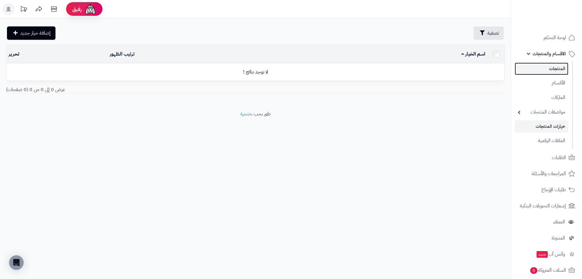
click at [551, 71] on link "المنتجات" at bounding box center [542, 68] width 54 height 12
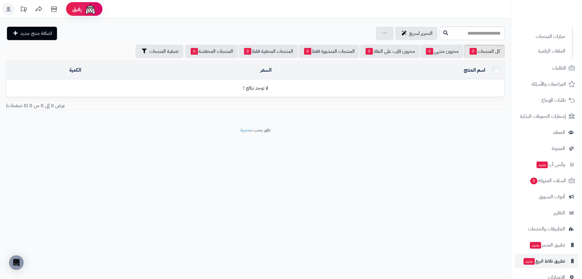
scroll to position [103, 0]
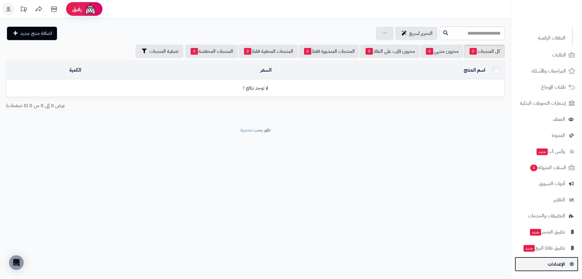
click at [563, 261] on span "الإعدادات" at bounding box center [556, 264] width 17 height 8
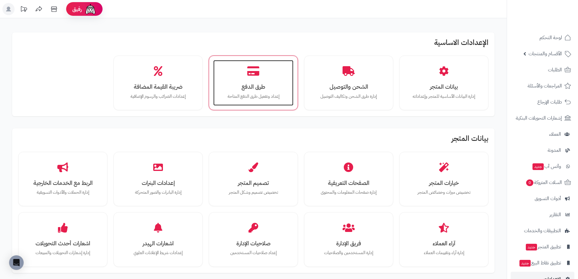
click at [276, 84] on h3 "طرق الدفع" at bounding box center [253, 86] width 68 height 6
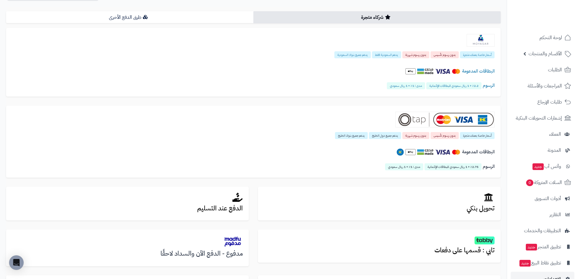
scroll to position [39, 0]
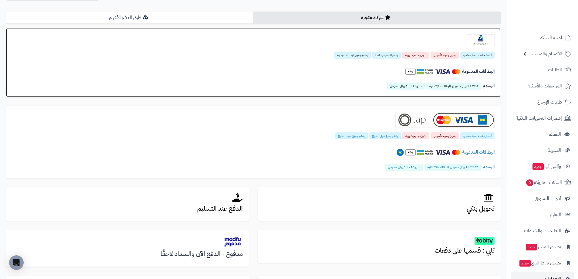
click at [440, 72] on img at bounding box center [447, 71] width 26 height 5
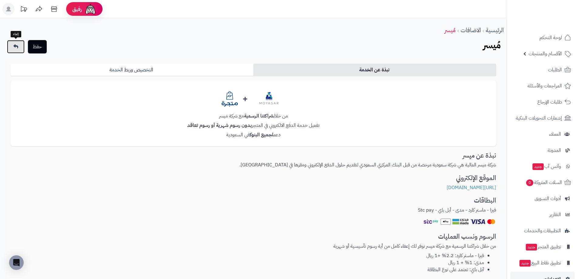
click at [22, 48] on link at bounding box center [16, 46] width 18 height 13
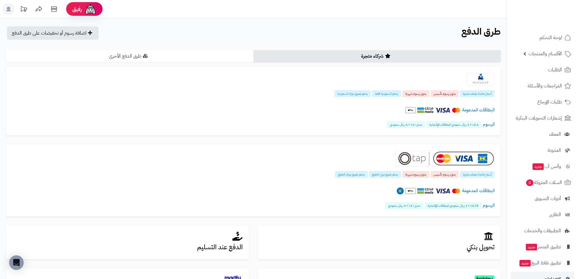
click at [202, 57] on link "طرق الدفع الأخرى" at bounding box center [129, 56] width 247 height 12
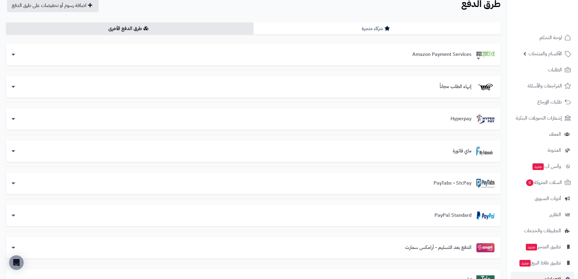
scroll to position [30, 0]
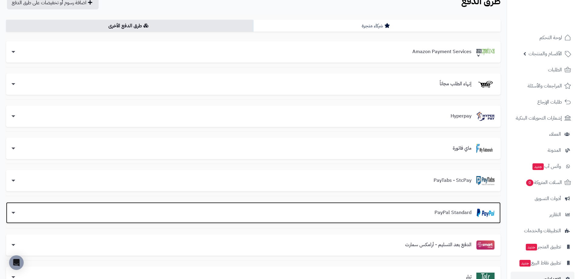
click at [444, 213] on h3 "PayPal Standard" at bounding box center [452, 212] width 47 height 5
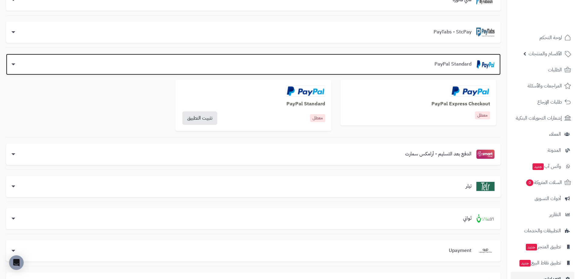
scroll to position [182, 0]
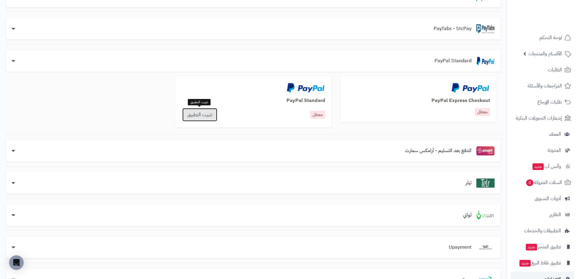
click at [212, 118] on link "تثبيت التطبيق" at bounding box center [199, 114] width 35 height 13
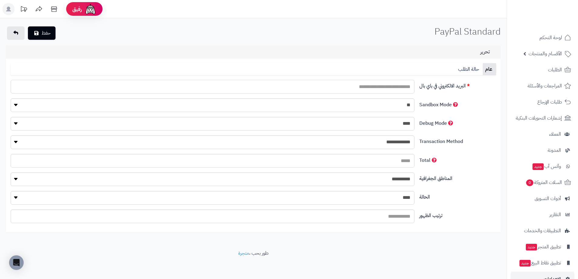
click at [362, 86] on input "البريد الالكتروني في باي بال" at bounding box center [213, 87] width 404 height 14
type input "*"
type input "**********"
click at [389, 104] on select "*** **" at bounding box center [213, 105] width 404 height 14
click at [395, 106] on select "*** **" at bounding box center [213, 105] width 404 height 14
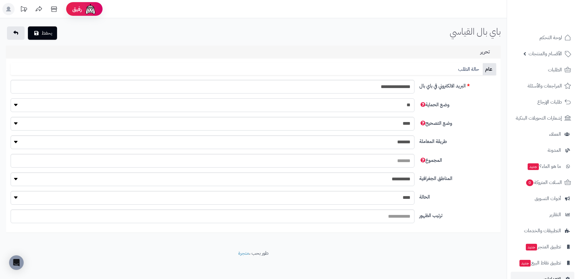
select select "*"
click at [11, 98] on select "*** **" at bounding box center [213, 105] width 404 height 14
click at [402, 125] on select "**** ****" at bounding box center [213, 124] width 404 height 14
select select "*"
click at [11, 117] on select "**** ****" at bounding box center [213, 124] width 404 height 14
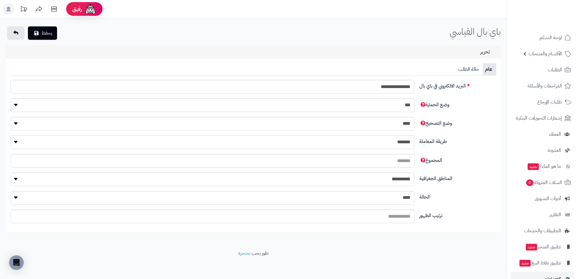
click at [390, 145] on select "**********" at bounding box center [213, 142] width 404 height 14
click at [399, 142] on select "**********" at bounding box center [213, 142] width 404 height 14
click at [397, 159] on input "المجموع" at bounding box center [213, 161] width 404 height 14
type input "*"
click at [394, 175] on select "**********" at bounding box center [213, 179] width 404 height 14
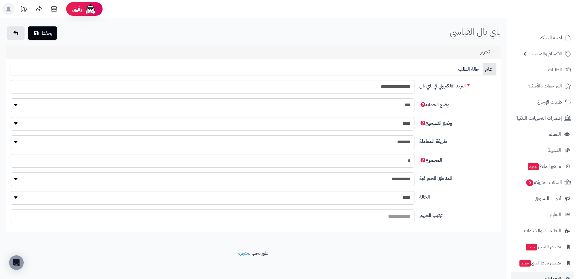
click at [401, 180] on select "**********" at bounding box center [213, 179] width 404 height 14
click at [400, 196] on select "**** ****" at bounding box center [213, 198] width 404 height 14
select select "*"
click at [11, 191] on select "**** ****" at bounding box center [213, 198] width 404 height 14
click at [391, 213] on input "ترتيب الظهور" at bounding box center [213, 216] width 404 height 14
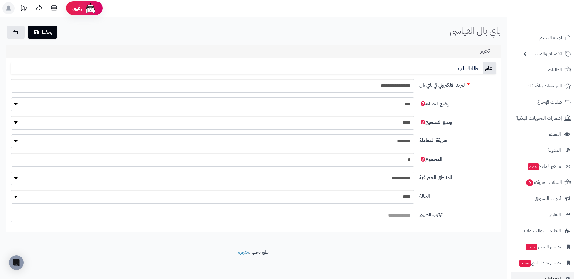
scroll to position [1, 0]
click at [394, 211] on input "ترتيب الظهور" at bounding box center [213, 215] width 404 height 14
type input "*"
type input "****"
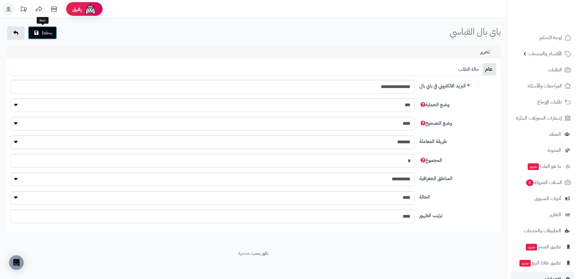
click at [38, 34] on icon "submit" at bounding box center [36, 32] width 4 height 5
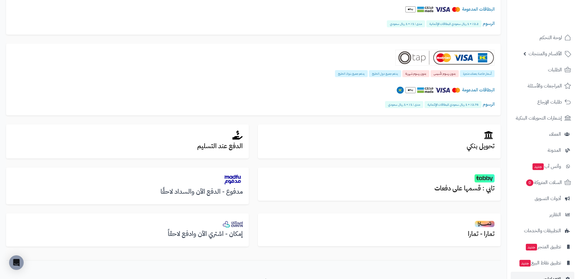
scroll to position [119, 0]
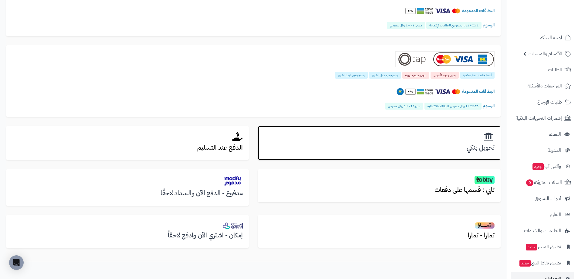
click at [457, 150] on h3 "تحويل بنكي" at bounding box center [379, 147] width 230 height 7
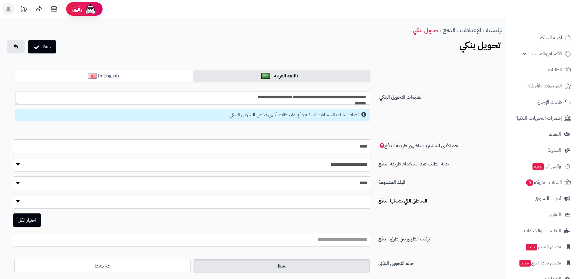
select select "****"
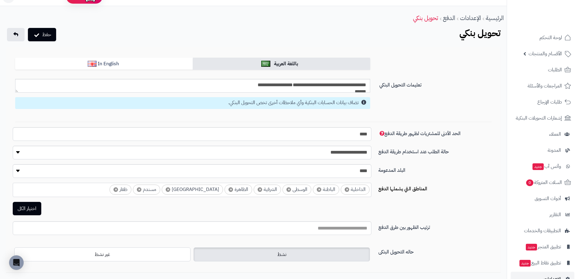
scroll to position [30, 0]
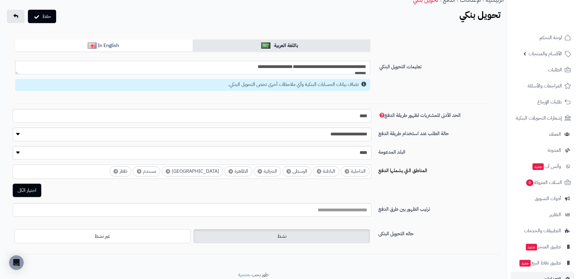
click at [302, 66] on textarea "**********" at bounding box center [192, 68] width 355 height 14
click at [263, 65] on textarea "**********" at bounding box center [192, 68] width 355 height 14
click at [299, 66] on textarea "**********" at bounding box center [192, 68] width 355 height 14
click at [323, 65] on textarea "**********" at bounding box center [192, 68] width 355 height 14
drag, startPoint x: 253, startPoint y: 61, endPoint x: 181, endPoint y: 55, distance: 72.7
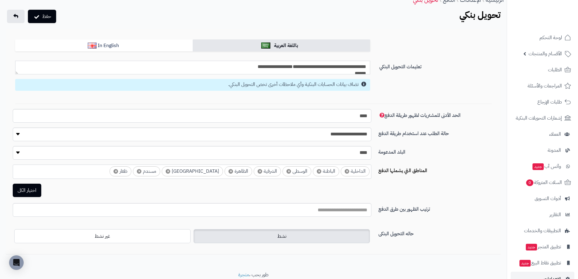
click at [253, 61] on textarea "**********" at bounding box center [192, 68] width 355 height 14
click at [136, 44] on link "In English" at bounding box center [103, 45] width 177 height 12
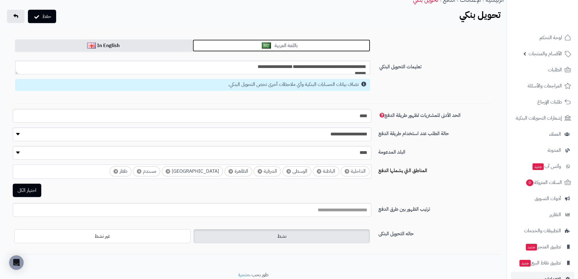
click at [217, 42] on link "باللغة العربية" at bounding box center [281, 45] width 177 height 12
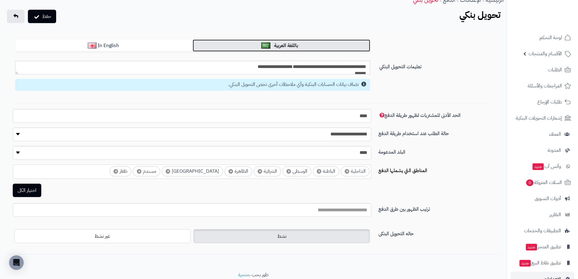
click at [217, 42] on link "باللغة العربية" at bounding box center [281, 45] width 177 height 12
click at [218, 42] on link "باللغة العربية" at bounding box center [281, 45] width 177 height 12
click at [338, 112] on input "****" at bounding box center [192, 116] width 358 height 14
click at [343, 132] on select "**********" at bounding box center [192, 134] width 358 height 14
click at [440, 128] on label "حالة الطلب عند استخدام طريقة الدفع" at bounding box center [437, 132] width 122 height 10
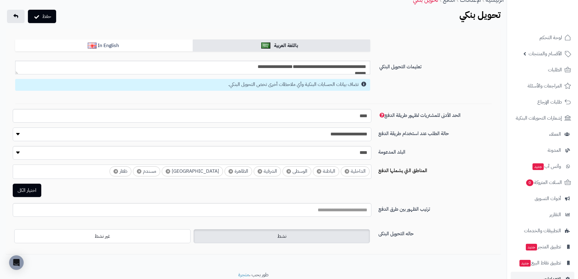
click at [371, 128] on select "**********" at bounding box center [192, 134] width 358 height 14
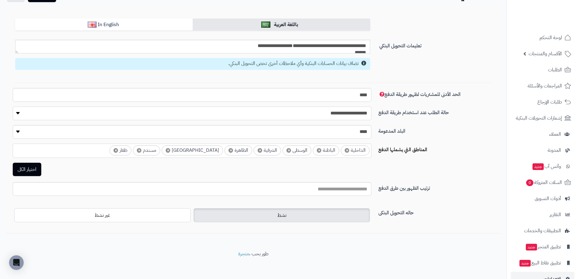
scroll to position [53, 0]
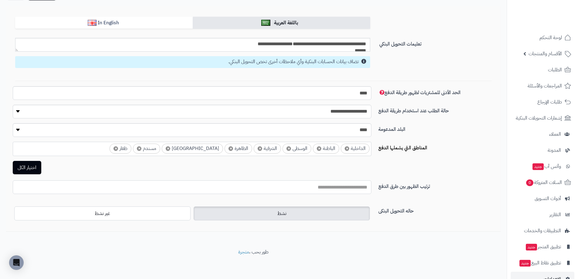
click at [336, 184] on input "البلد المدعومة" at bounding box center [192, 187] width 358 height 14
click at [22, 168] on button "اختيار الكل" at bounding box center [27, 166] width 28 height 13
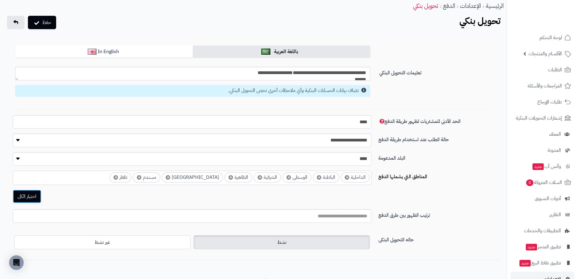
scroll to position [22, 0]
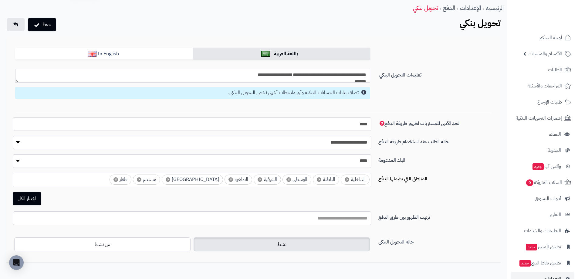
click at [298, 79] on textarea "**********" at bounding box center [192, 76] width 355 height 14
click at [310, 74] on textarea "**********" at bounding box center [192, 76] width 355 height 14
click at [313, 75] on textarea "**********" at bounding box center [192, 76] width 355 height 14
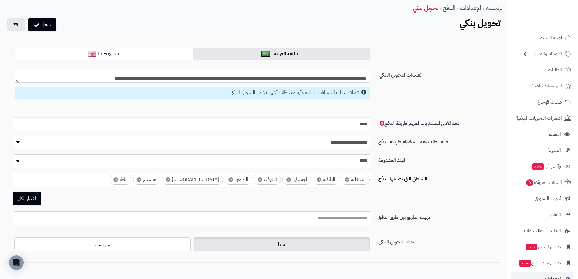
scroll to position [10, 0]
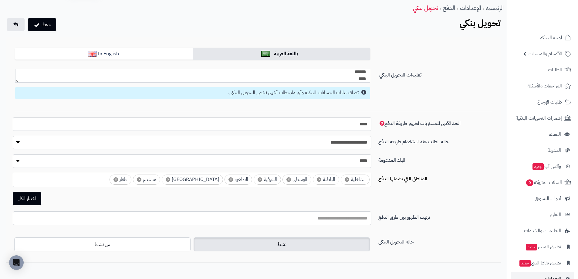
click at [350, 79] on textarea "**********" at bounding box center [192, 76] width 355 height 14
click at [349, 74] on textarea "**********" at bounding box center [192, 76] width 355 height 14
click at [347, 73] on textarea "**********" at bounding box center [192, 76] width 355 height 14
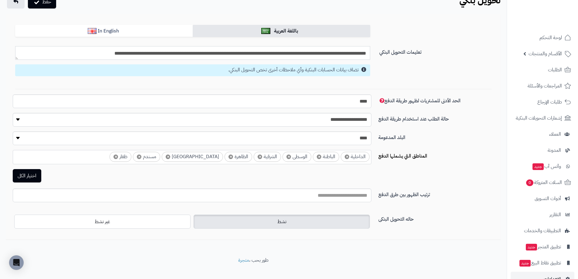
scroll to position [53, 0]
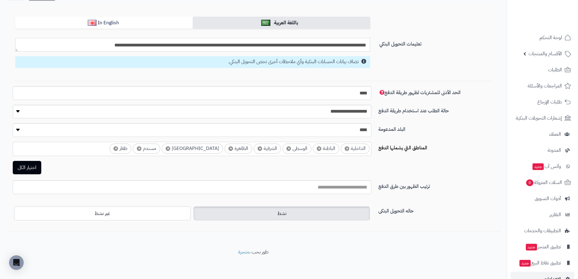
type textarea "**********"
click at [359, 115] on select "**********" at bounding box center [192, 112] width 358 height 14
select select "*"
click at [13, 105] on select "**********" at bounding box center [192, 112] width 358 height 14
click at [271, 212] on label "نشط" at bounding box center [281, 213] width 176 height 14
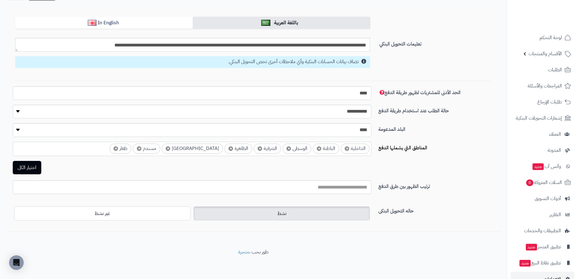
click at [270, 213] on label "نشط" at bounding box center [281, 213] width 176 height 14
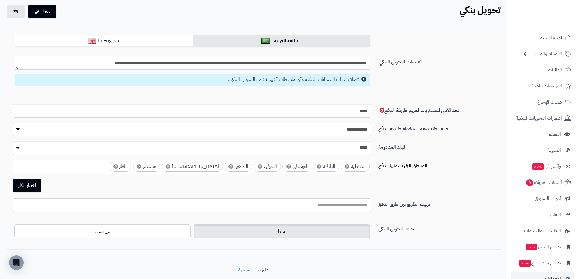
scroll to position [0, 0]
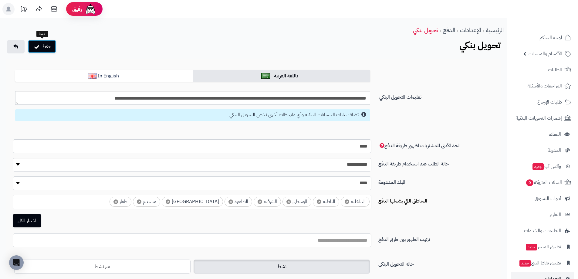
click at [42, 46] on button "حفظ" at bounding box center [42, 46] width 28 height 13
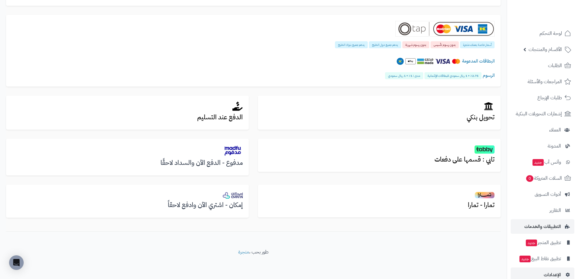
scroll to position [15, 0]
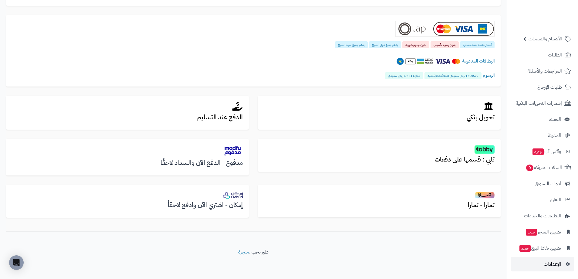
click at [559, 260] on span "الإعدادات" at bounding box center [551, 264] width 17 height 8
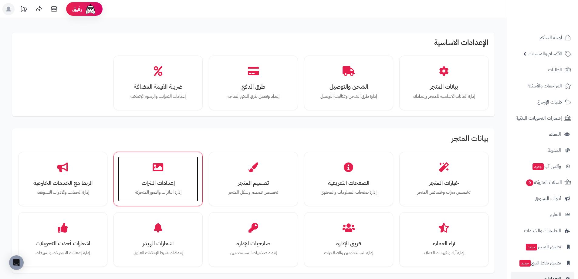
click at [174, 161] on div "إعدادات البنرات إدارة البانرات والصور المتحركة" at bounding box center [158, 178] width 80 height 45
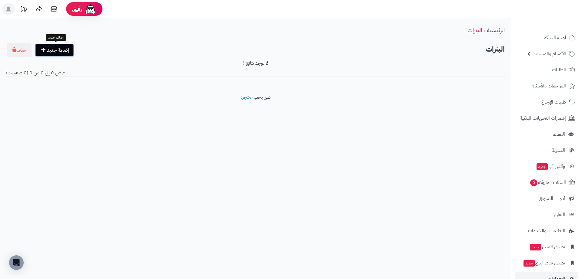
click at [63, 55] on link "إضافة جديد" at bounding box center [54, 49] width 39 height 13
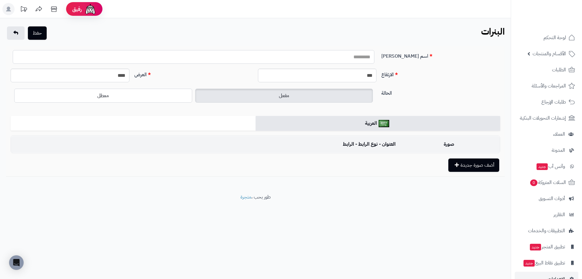
click at [320, 56] on input "اسم [PERSON_NAME]" at bounding box center [194, 57] width 362 height 14
type input "***"
click at [434, 66] on div "اسم البنر ***" at bounding box center [255, 59] width 494 height 18
click at [311, 99] on label "مفعل" at bounding box center [284, 96] width 178 height 14
click at [463, 165] on button "أضف صورة جديدة" at bounding box center [473, 164] width 51 height 13
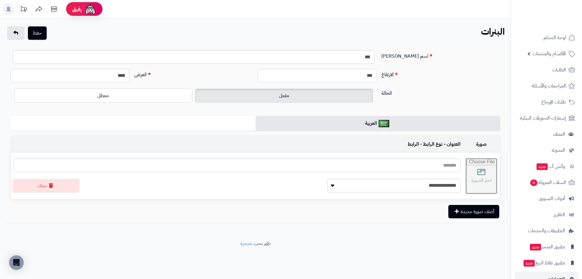
click at [466, 177] on input "file" at bounding box center [482, 176] width 32 height 36
type input "**********"
click at [424, 166] on input "text" at bounding box center [236, 165] width 447 height 14
type input "*"
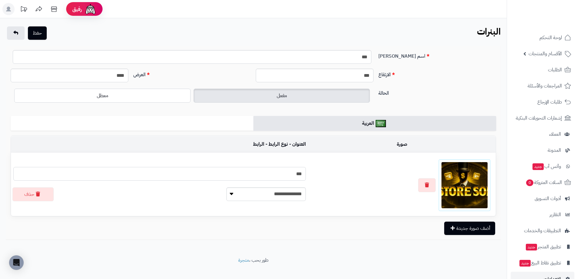
type input "***"
click at [251, 195] on select "**********" at bounding box center [265, 194] width 79 height 14
select select
click at [226, 187] on select "**********" at bounding box center [265, 194] width 79 height 14
click at [42, 33] on button "حفظ" at bounding box center [37, 32] width 19 height 13
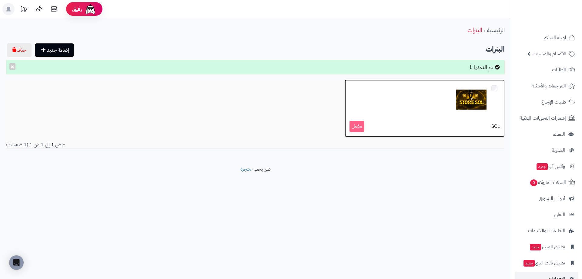
click at [360, 128] on span "مفعل" at bounding box center [357, 126] width 15 height 11
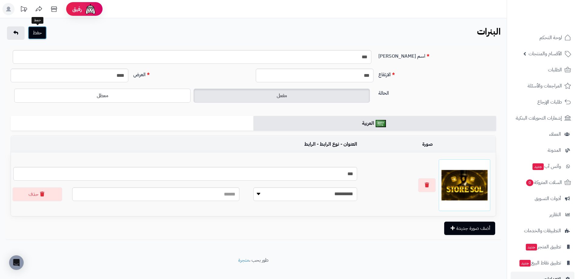
click at [37, 34] on button "حفظ" at bounding box center [37, 32] width 19 height 13
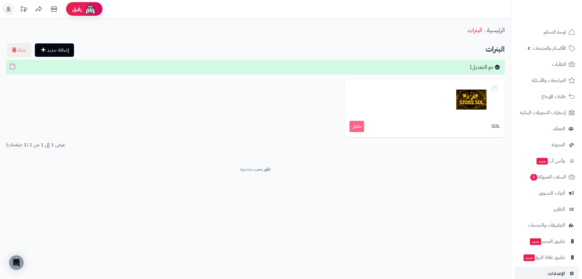
scroll to position [15, 0]
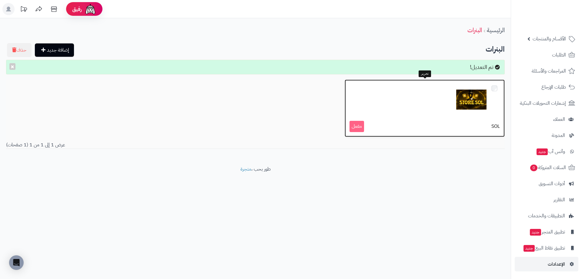
click at [357, 127] on span "مفعل" at bounding box center [357, 126] width 15 height 11
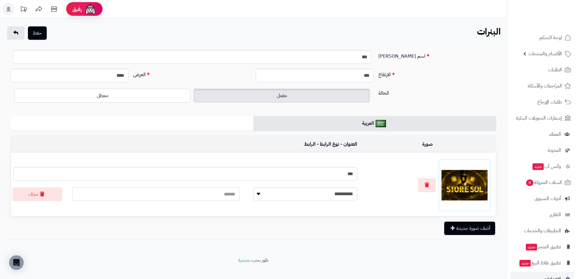
click at [219, 191] on input "text" at bounding box center [155, 194] width 167 height 14
click at [295, 189] on select "**********" at bounding box center [305, 194] width 104 height 14
select select
click at [253, 187] on select "**********" at bounding box center [305, 194] width 104 height 14
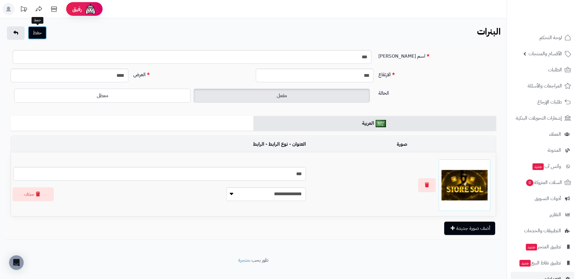
click at [37, 35] on button "حفظ" at bounding box center [37, 32] width 19 height 13
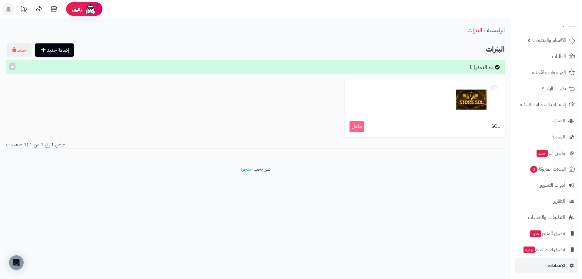
scroll to position [15, 0]
click at [543, 266] on link "الإعدادات" at bounding box center [547, 263] width 64 height 15
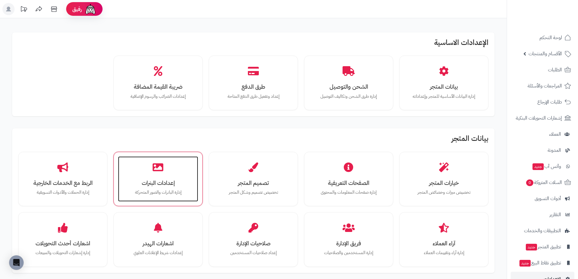
click at [195, 163] on div "إعدادات البنرات إدارة البانرات والصور المتحركة" at bounding box center [158, 178] width 80 height 45
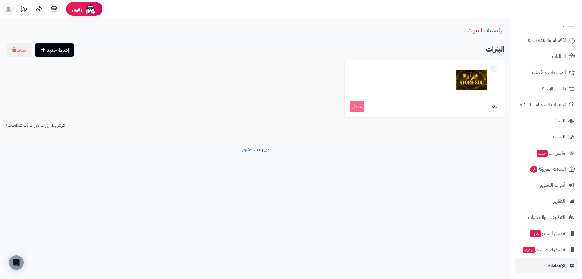
scroll to position [15, 0]
click at [557, 266] on span "الإعدادات" at bounding box center [556, 264] width 17 height 8
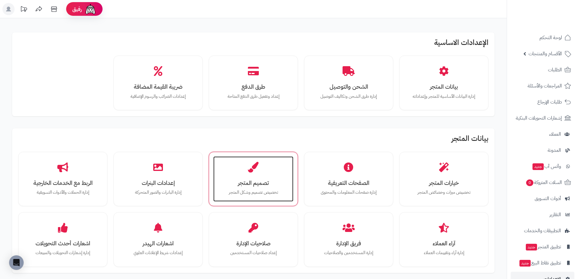
click at [258, 176] on div "تصميم المتجر تخصيص تصميم وشكل المتجر" at bounding box center [253, 178] width 80 height 45
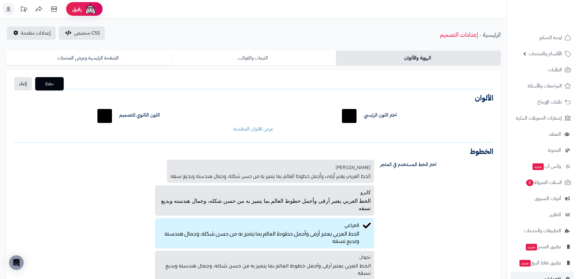
click at [263, 53] on link "الثيمات والقوالب" at bounding box center [253, 58] width 165 height 15
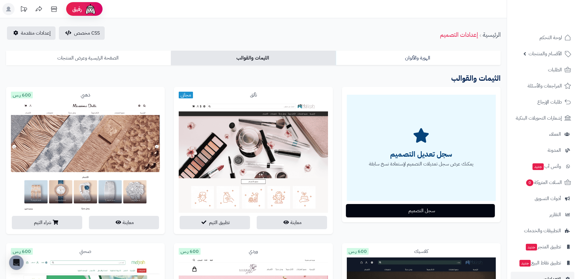
click at [109, 55] on link "الصفحة الرئيسية وعرض المنتجات" at bounding box center [88, 58] width 165 height 15
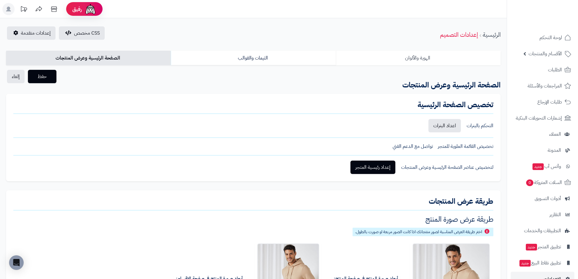
click at [449, 63] on link "الهوية والألوان" at bounding box center [418, 58] width 165 height 15
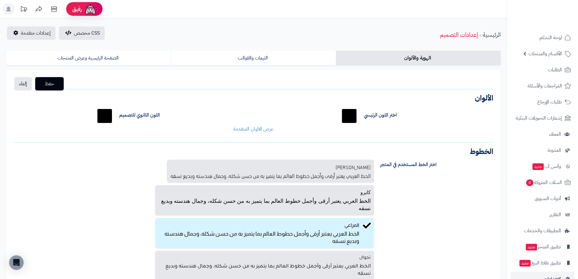
click at [105, 113] on input "*******" at bounding box center [104, 115] width 19 height 19
type input "*******"
click at [56, 85] on span "حفظ" at bounding box center [49, 83] width 19 height 7
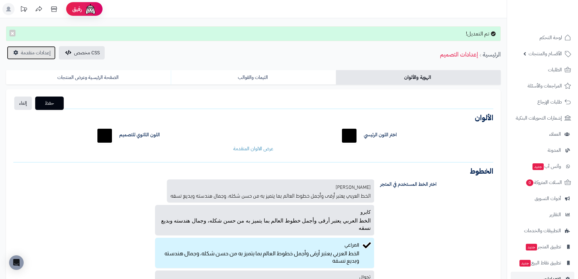
click at [45, 52] on span "إعدادات متقدمة" at bounding box center [36, 52] width 30 height 7
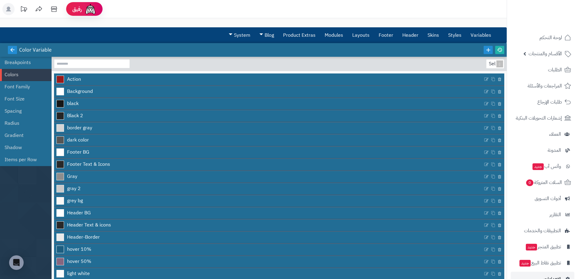
click at [13, 52] on icon at bounding box center [12, 49] width 5 height 5
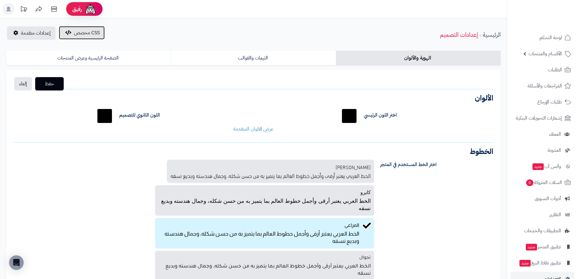
click at [85, 33] on span "CSS مخصص" at bounding box center [87, 32] width 26 height 7
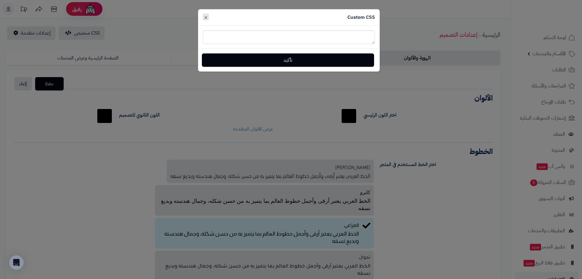
drag, startPoint x: 206, startPoint y: 15, endPoint x: 214, endPoint y: 16, distance: 7.6
click at [209, 15] on div "Custom CSS ×" at bounding box center [288, 17] width 181 height 16
click at [206, 18] on span "×" at bounding box center [206, 16] width 4 height 9
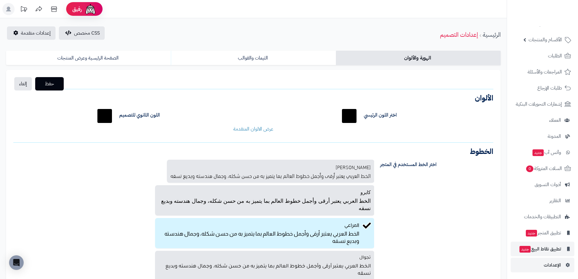
scroll to position [15, 0]
click at [545, 266] on span "الإعدادات" at bounding box center [551, 264] width 17 height 8
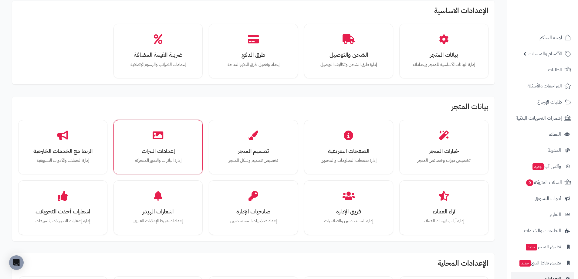
scroll to position [30, 0]
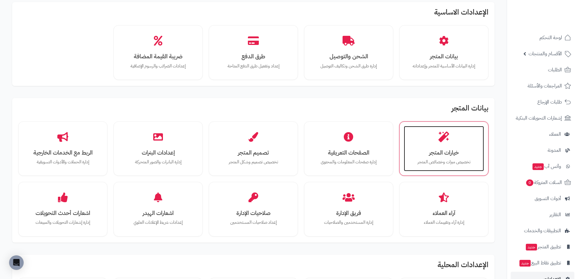
click at [437, 145] on div "خيارات المتجر تخصيص ميزات وخصائص المتجر" at bounding box center [444, 148] width 80 height 45
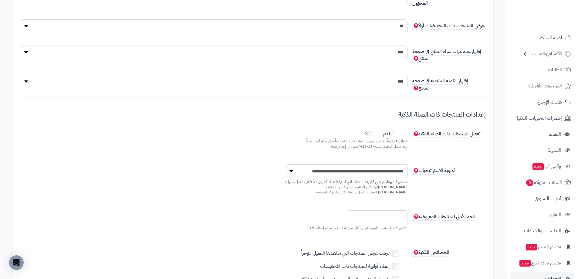
scroll to position [182, 0]
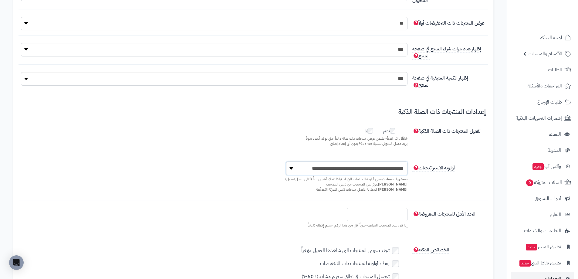
click at [373, 171] on select "**********" at bounding box center [346, 168] width 121 height 14
click at [373, 170] on select "**********" at bounding box center [346, 168] width 121 height 14
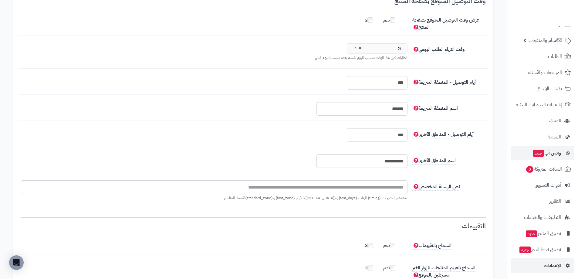
scroll to position [15, 0]
click at [549, 257] on link "الإعدادات" at bounding box center [542, 263] width 64 height 15
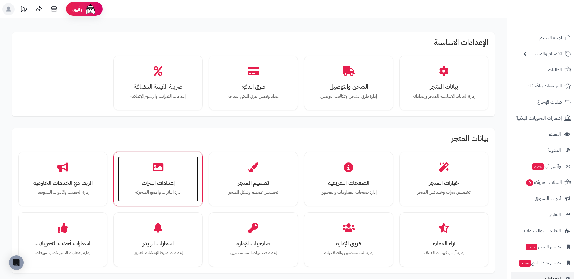
click at [192, 173] on div "إعدادات البنرات إدارة البانرات والصور المتحركة" at bounding box center [158, 178] width 80 height 45
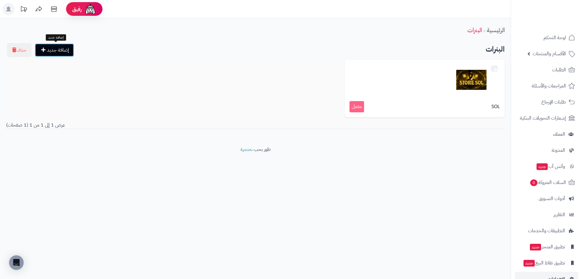
click at [56, 53] on link "إضافة جديد" at bounding box center [54, 49] width 39 height 13
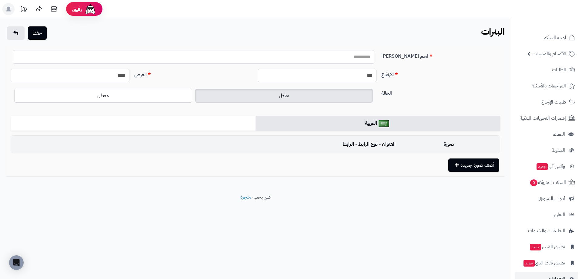
click at [227, 60] on input "اسم [PERSON_NAME]" at bounding box center [194, 57] width 362 height 14
type input "***"
click at [358, 70] on input "***" at bounding box center [317, 76] width 119 height 14
drag, startPoint x: 370, startPoint y: 73, endPoint x: 338, endPoint y: 74, distance: 32.1
click at [341, 74] on input "***" at bounding box center [317, 76] width 119 height 14
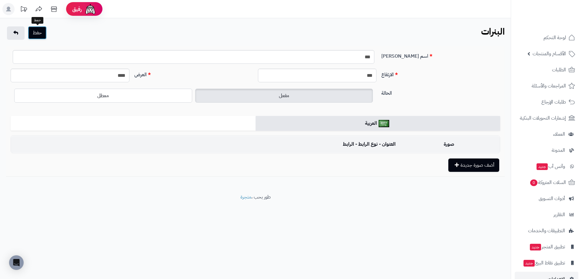
click at [38, 33] on button "حفظ" at bounding box center [37, 32] width 19 height 13
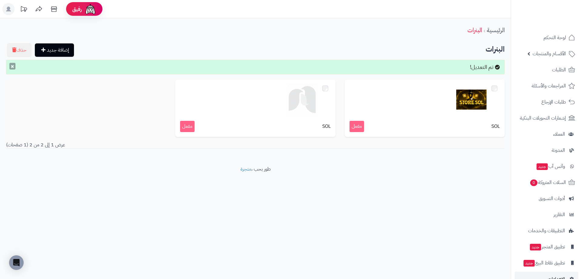
click at [12, 65] on button "×" at bounding box center [12, 66] width 6 height 7
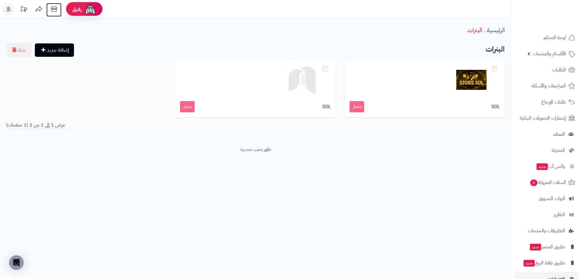
click at [56, 9] on icon at bounding box center [54, 9] width 12 height 12
click at [81, 11] on span "رفيق" at bounding box center [77, 8] width 10 height 7
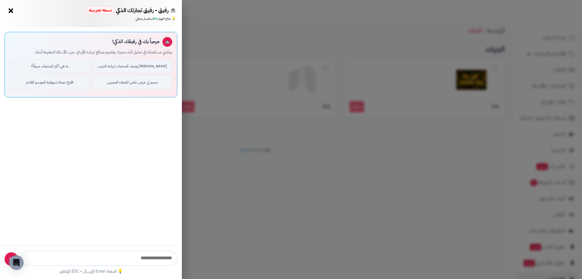
click at [8, 11] on button "×" at bounding box center [11, 11] width 10 height 10
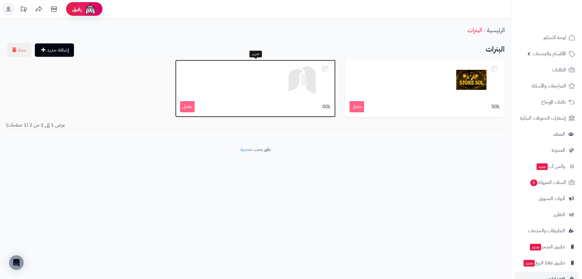
click at [323, 71] on div at bounding box center [255, 80] width 150 height 30
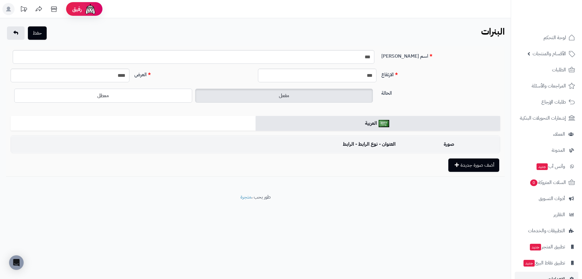
drag, startPoint x: 370, startPoint y: 8, endPoint x: 372, endPoint y: 0, distance: 7.7
click at [369, 2] on header "رفيق ! 0 الطلبات معالجة مكتمل إرجاع المنتجات العملاء المتواجدون الان 0 عملاء من…" at bounding box center [291, 9] width 582 height 18
drag, startPoint x: 377, startPoint y: 142, endPoint x: 387, endPoint y: 147, distance: 10.7
click at [387, 147] on td "العنوان - نوع الرابط - الرابط" at bounding box center [204, 144] width 387 height 17
click at [474, 146] on td "صورة" at bounding box center [449, 144] width 102 height 17
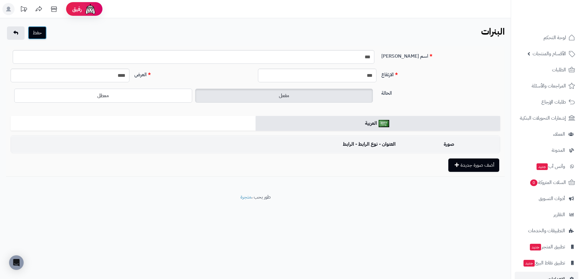
click at [42, 31] on button "حفظ" at bounding box center [37, 32] width 19 height 13
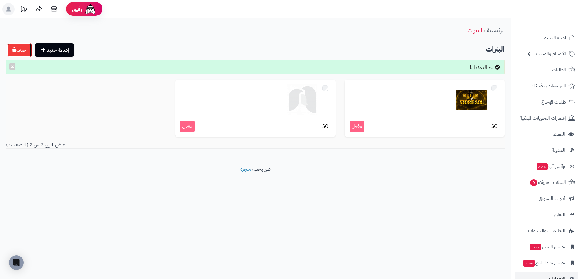
click at [16, 49] on icon "button" at bounding box center [14, 49] width 4 height 5
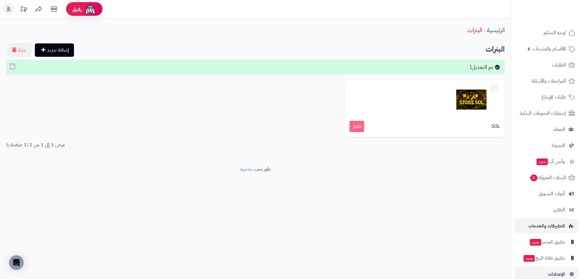
scroll to position [15, 0]
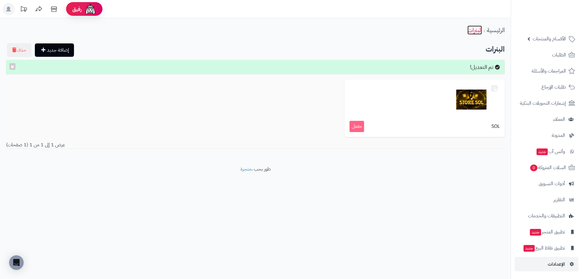
click at [477, 31] on link "البنرات" at bounding box center [474, 29] width 15 height 9
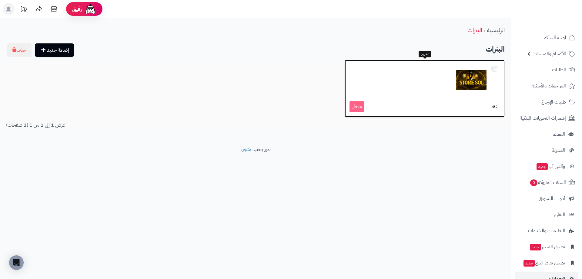
click at [490, 66] on div at bounding box center [425, 80] width 150 height 30
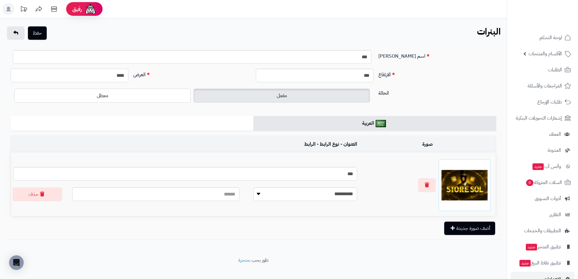
click at [92, 74] on input "****" at bounding box center [70, 76] width 118 height 14
click at [305, 93] on label "مفعل" at bounding box center [281, 96] width 176 height 14
click at [309, 93] on label "مفعل" at bounding box center [281, 96] width 176 height 14
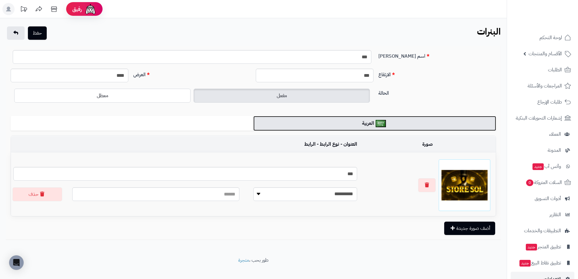
click at [386, 125] on img at bounding box center [380, 123] width 11 height 7
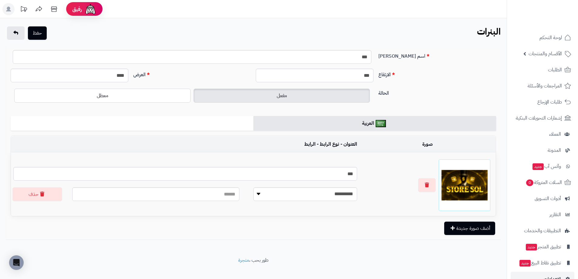
drag, startPoint x: 406, startPoint y: 150, endPoint x: 397, endPoint y: 150, distance: 9.1
click at [400, 151] on td "صورة" at bounding box center [427, 144] width 136 height 17
click at [220, 193] on input "text" at bounding box center [155, 194] width 167 height 14
paste input "**********"
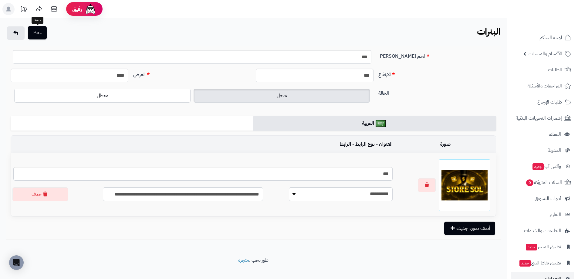
type input "**********"
click at [35, 33] on button "حفظ" at bounding box center [37, 32] width 19 height 13
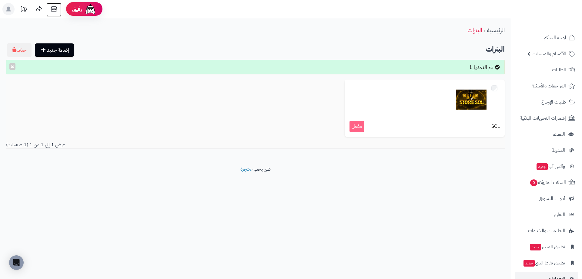
click at [55, 6] on icon at bounding box center [54, 9] width 12 height 12
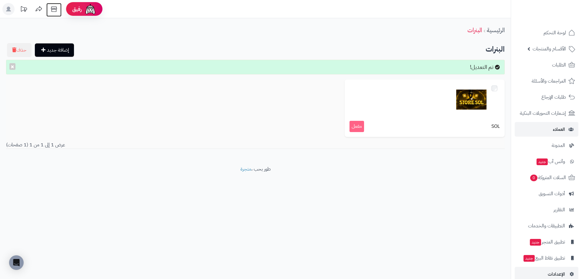
scroll to position [15, 0]
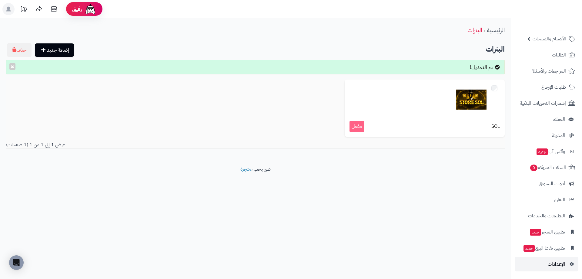
click at [558, 265] on span "الإعدادات" at bounding box center [556, 264] width 17 height 8
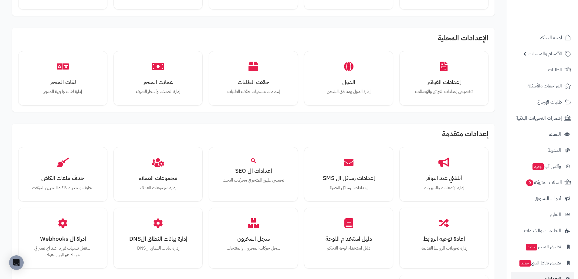
scroll to position [273, 0]
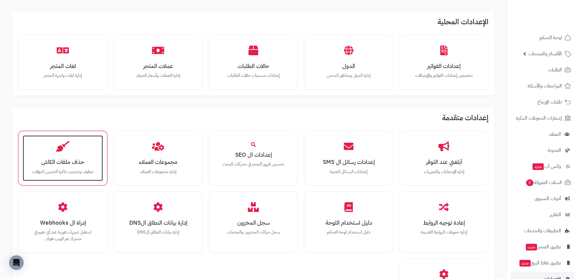
click at [86, 157] on div "حذف ملفات الكاش تنظيف وتحديث ذاكرة التخزين المؤقت" at bounding box center [63, 157] width 80 height 45
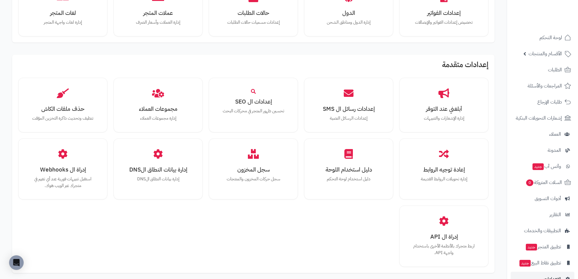
scroll to position [364, 0]
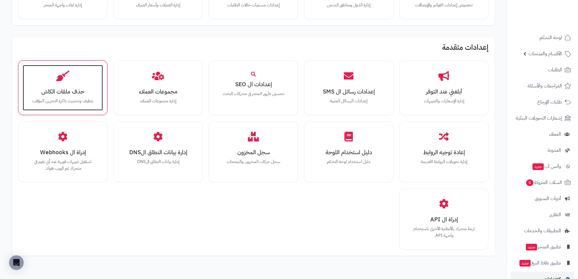
click at [76, 90] on h3 "حذف ملفات الكاش" at bounding box center [63, 91] width 68 height 6
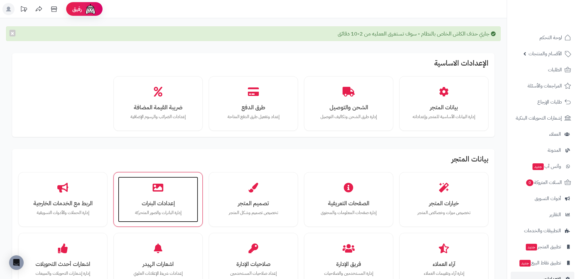
click at [169, 201] on h3 "إعدادات البنرات" at bounding box center [158, 203] width 68 height 6
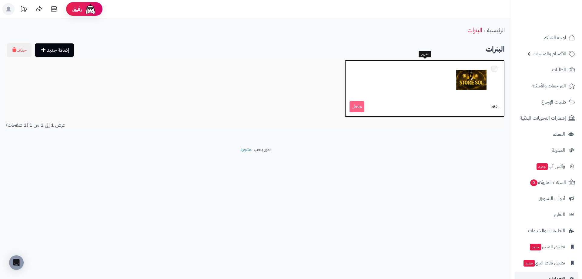
click at [362, 109] on span "مفعل" at bounding box center [357, 106] width 15 height 11
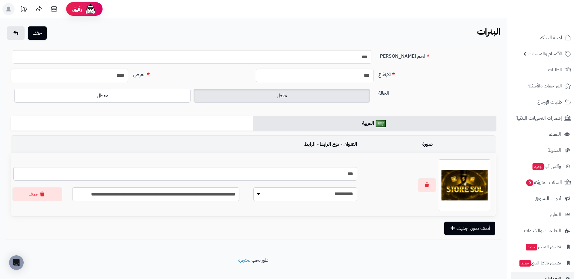
click at [18, 26] on div "**********" at bounding box center [253, 137] width 506 height 238
click at [17, 30] on link at bounding box center [16, 32] width 18 height 13
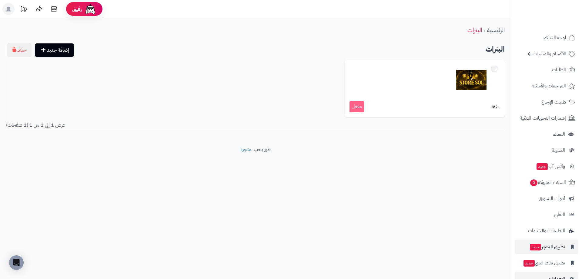
scroll to position [15, 0]
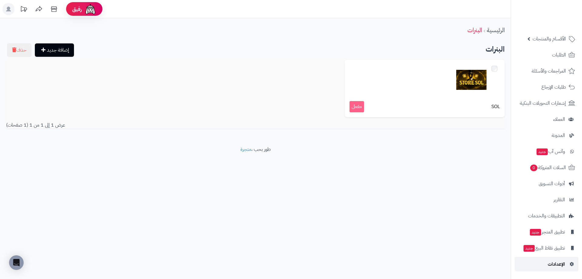
click at [551, 262] on span "الإعدادات" at bounding box center [556, 264] width 17 height 8
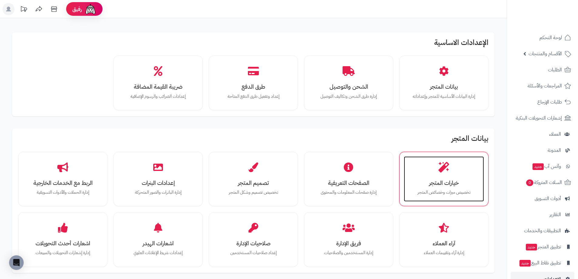
click at [448, 174] on div "خيارات المتجر تخصيص ميزات وخصائص المتجر" at bounding box center [444, 178] width 80 height 45
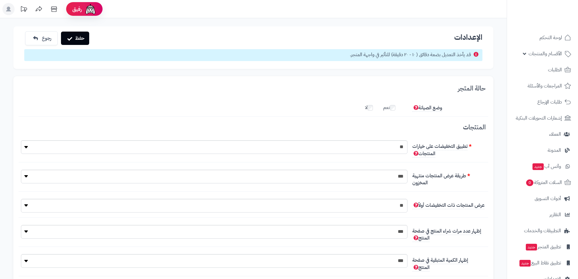
scroll to position [5, 0]
click at [37, 39] on link "رجوع" at bounding box center [39, 37] width 29 height 13
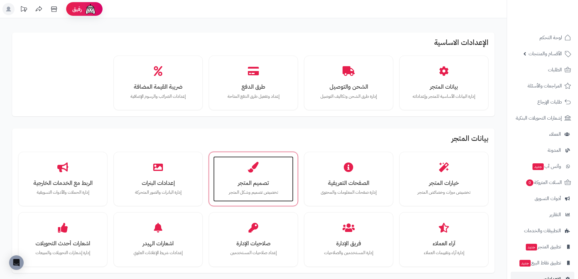
click at [280, 166] on div "تصميم المتجر تخصيص تصميم وشكل المتجر" at bounding box center [253, 178] width 80 height 45
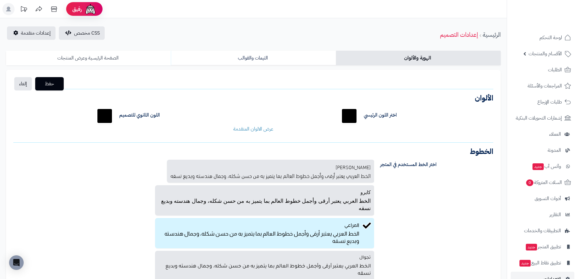
click at [123, 55] on link "الصفحة الرئيسية وعرض المنتجات" at bounding box center [88, 58] width 165 height 15
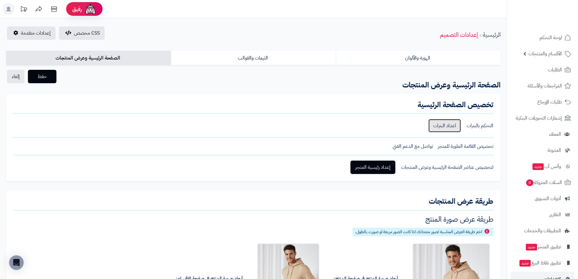
click at [450, 125] on link "اعداد البنرات" at bounding box center [444, 125] width 32 height 13
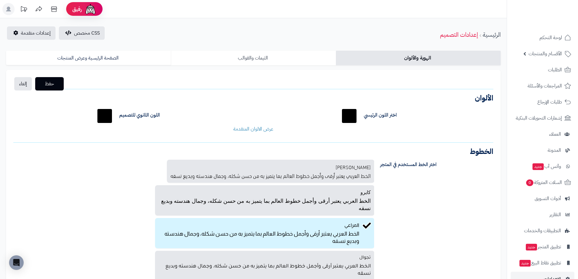
click at [244, 59] on link "الثيمات والقوالب" at bounding box center [253, 58] width 165 height 15
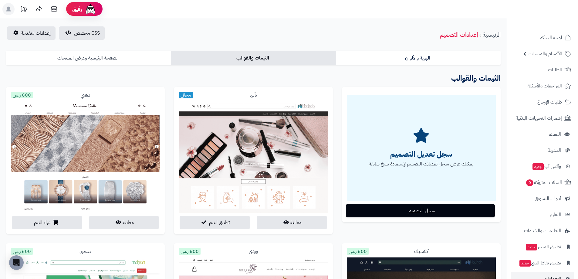
click at [132, 54] on link "الصفحة الرئيسية وعرض المنتجات" at bounding box center [88, 58] width 165 height 15
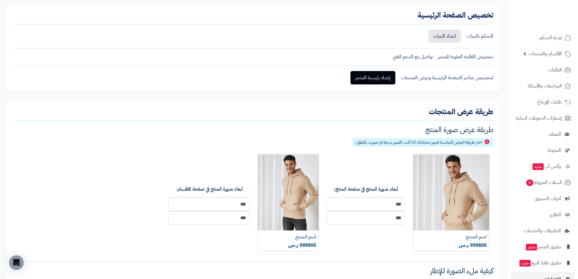
scroll to position [91, 0]
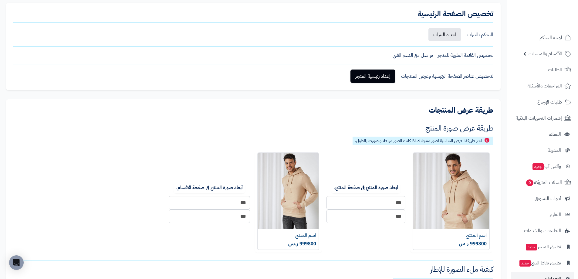
click at [384, 87] on div "تخصيص الصفحة الرئيسية التحكم بالبنرات اعداد البنرات تخصيص القائمة العلوية للمتج…" at bounding box center [253, 46] width 494 height 87
click at [384, 78] on link "إعداد رئيسية المتجر" at bounding box center [372, 75] width 45 height 13
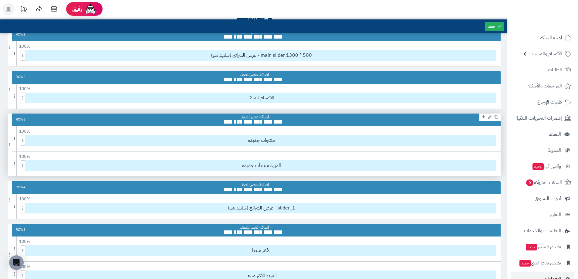
scroll to position [30, 0]
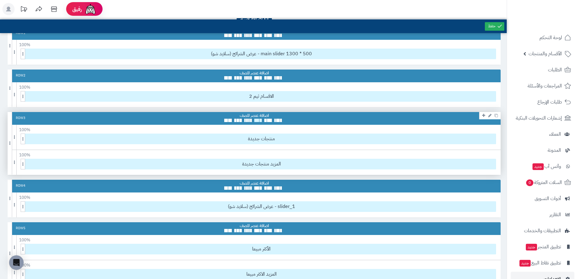
click at [259, 121] on span at bounding box center [256, 120] width 5 height 3
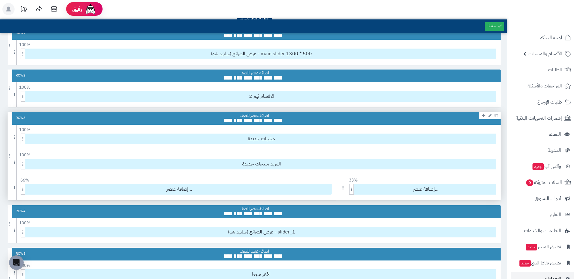
click at [310, 118] on div "Row 3" at bounding box center [254, 118] width 493 height 13
click at [306, 137] on span "منتجات جديدة" at bounding box center [261, 139] width 468 height 10
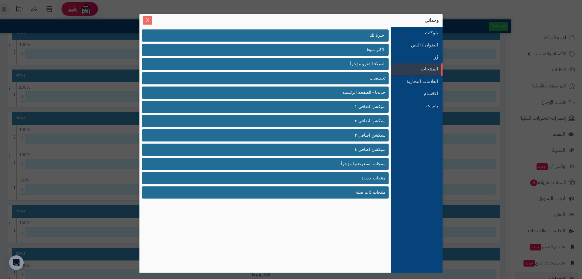
click at [146, 17] on button "Close" at bounding box center [147, 20] width 9 height 8
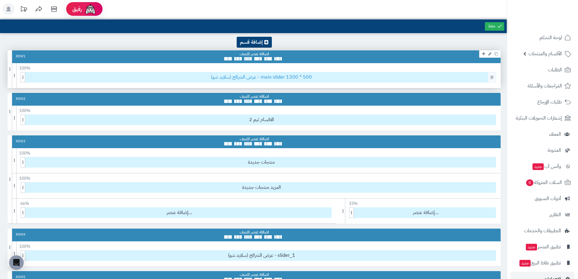
scroll to position [0, 0]
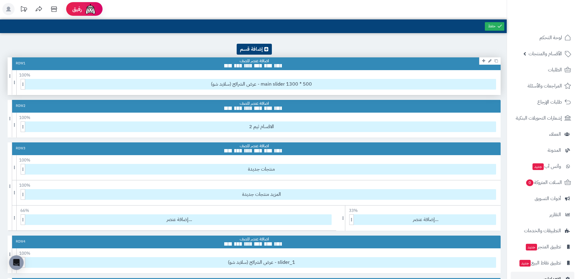
drag, startPoint x: 293, startPoint y: 61, endPoint x: 309, endPoint y: 59, distance: 15.3
click at [311, 61] on div "Row 1" at bounding box center [254, 63] width 493 height 13
drag, startPoint x: 309, startPoint y: 59, endPoint x: 300, endPoint y: 50, distance: 12.4
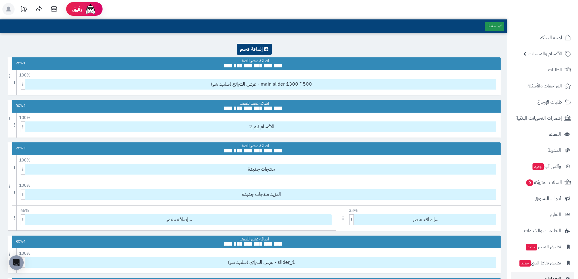
click at [498, 28] on icon at bounding box center [499, 25] width 5 height 5
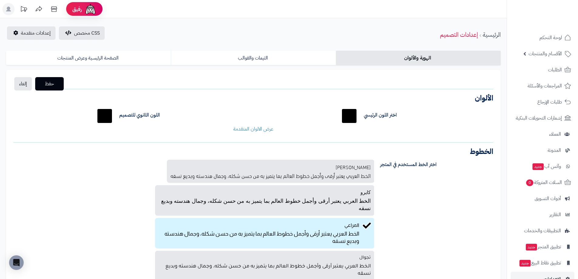
click at [238, 49] on div "الهوية والألوان الثيمات والقوالب الصفحة الرئيسية وعرض المنتجات حفظ إلغاء الشعار…" at bounding box center [253, 172] width 506 height 248
click at [238, 56] on link "الثيمات والقوالب" at bounding box center [253, 58] width 165 height 15
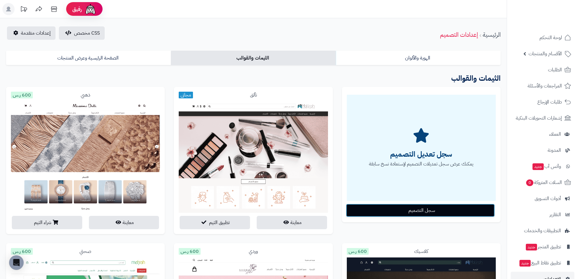
click at [382, 209] on button "سجل التصميم" at bounding box center [420, 209] width 149 height 13
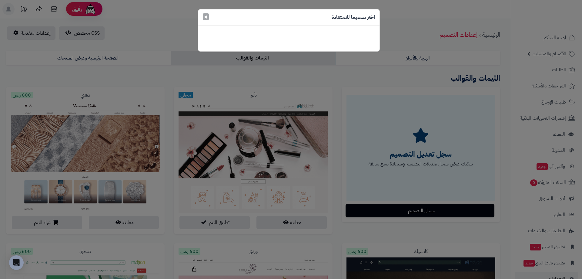
click at [205, 17] on span "×" at bounding box center [206, 16] width 4 height 9
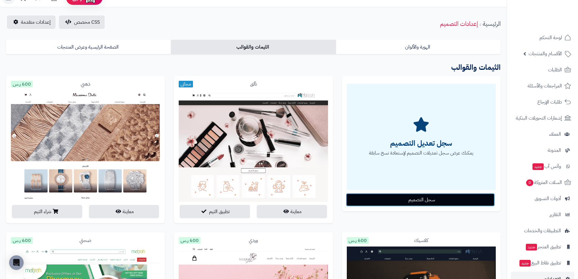
scroll to position [30, 0]
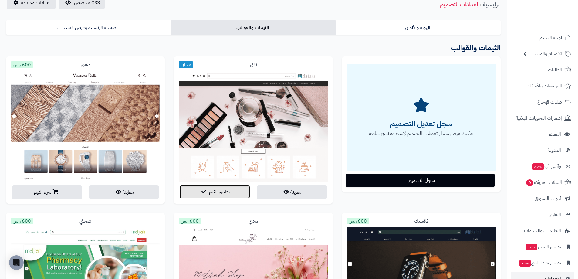
click at [233, 187] on button "تطبيق الثيم" at bounding box center [214, 191] width 70 height 13
click at [231, 194] on button "تطبيق الثيم" at bounding box center [214, 191] width 70 height 13
click at [218, 195] on span "تطبيق الثيم" at bounding box center [219, 191] width 21 height 7
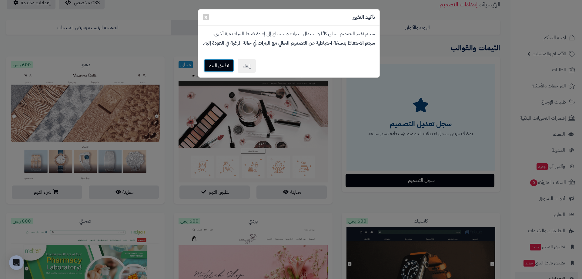
click at [223, 65] on button "تطبيق الثيم" at bounding box center [219, 65] width 30 height 13
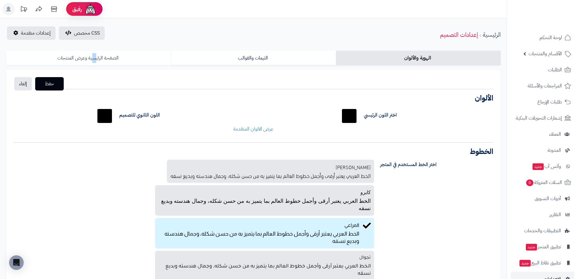
click at [94, 55] on link "الصفحة الرئيسية وعرض المنتجات" at bounding box center [88, 58] width 165 height 15
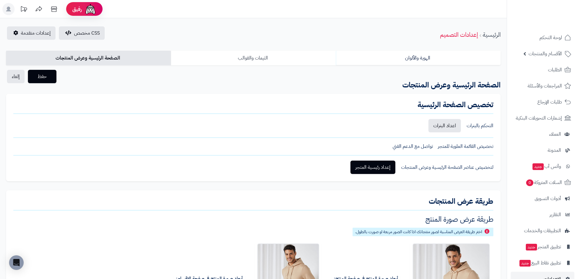
click at [269, 59] on link "الثيمات والقوالب" at bounding box center [253, 58] width 165 height 15
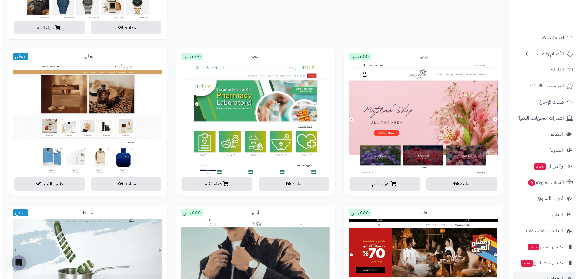
scroll to position [350, 0]
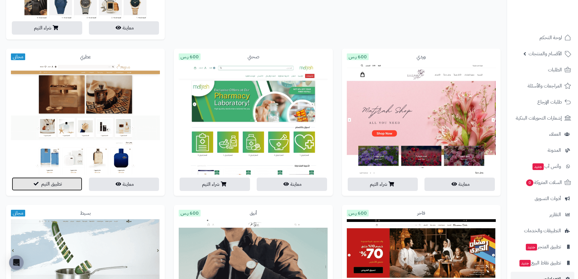
click at [65, 182] on button "تطبيق الثيم" at bounding box center [47, 183] width 70 height 13
click at [60, 183] on span "تطبيق الثيم" at bounding box center [51, 183] width 21 height 7
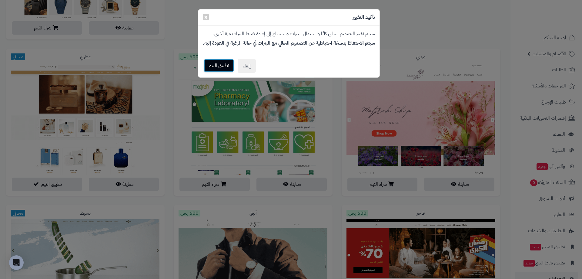
click at [223, 68] on button "تطبيق الثيم" at bounding box center [219, 65] width 30 height 13
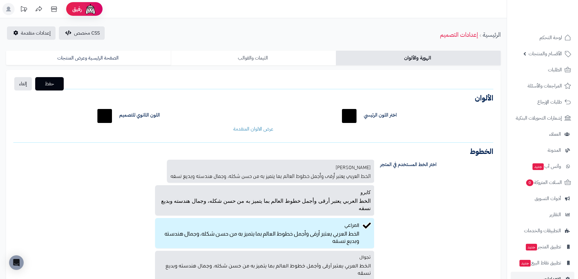
click at [271, 60] on link "الثيمات والقوالب" at bounding box center [253, 58] width 165 height 15
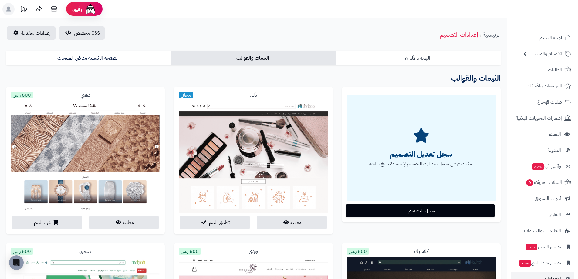
click at [388, 58] on link "الهوية والألوان" at bounding box center [418, 58] width 165 height 15
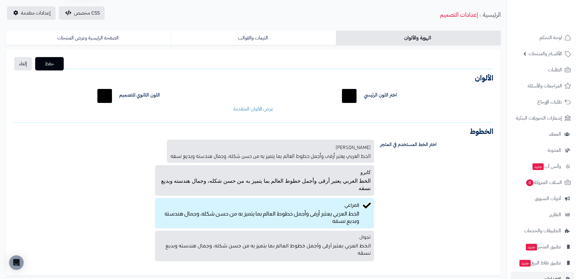
scroll to position [61, 0]
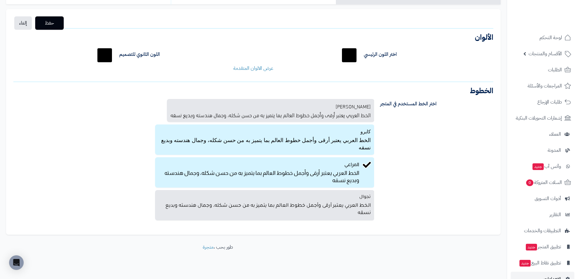
click at [348, 131] on label "كايرو الخط العربي يعتبر أرقى وأجمل خطوط العالم بما يتميز به من [PERSON_NAME]، و…" at bounding box center [264, 139] width 219 height 30
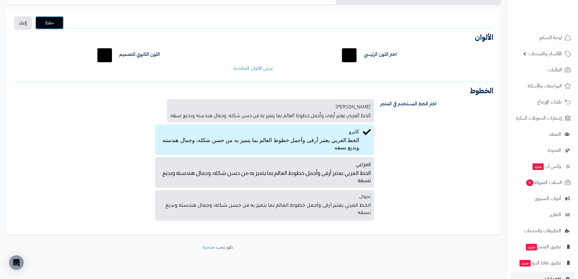
click at [53, 25] on span "حفظ" at bounding box center [49, 22] width 19 height 7
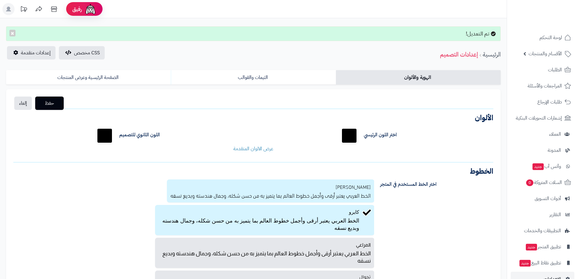
scroll to position [80, 0]
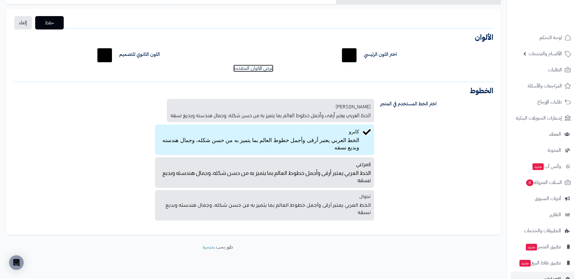
click at [263, 69] on link "عرض الالوان المتقدمة" at bounding box center [253, 68] width 40 height 7
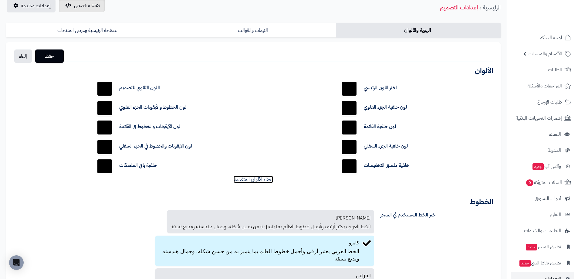
scroll to position [0, 0]
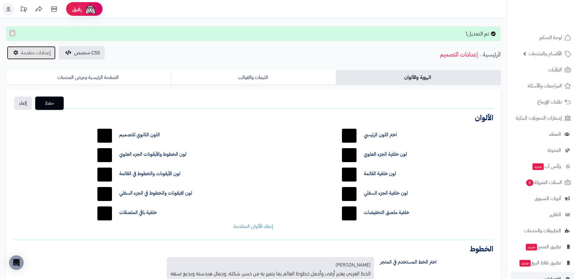
click at [33, 49] on link "إعدادات متقدمة" at bounding box center [31, 52] width 49 height 13
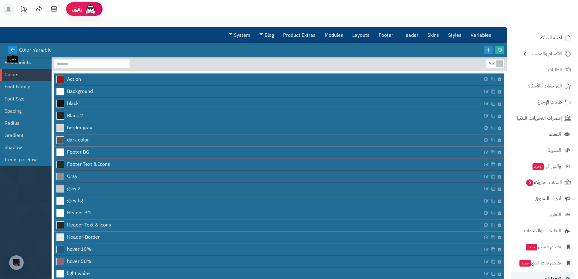
click at [12, 49] on icon at bounding box center [12, 49] width 5 height 5
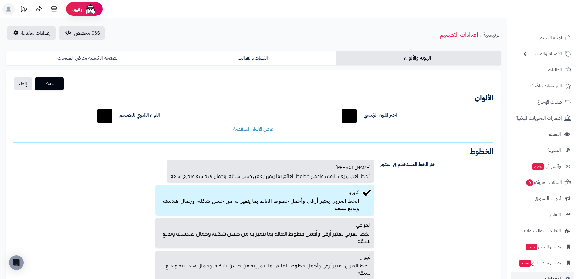
click at [120, 60] on link "الصفحة الرئيسية وعرض المنتجات" at bounding box center [88, 58] width 165 height 15
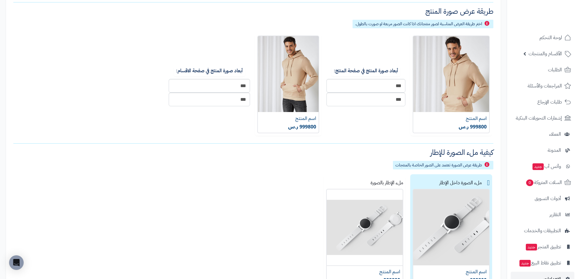
scroll to position [310, 0]
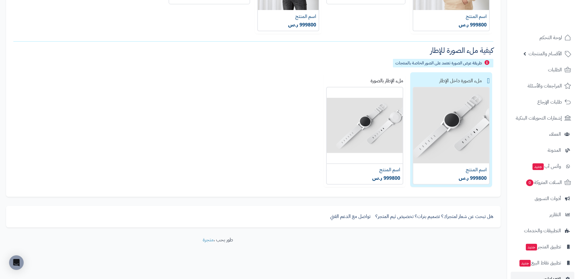
click at [463, 108] on img at bounding box center [450, 136] width 77 height 98
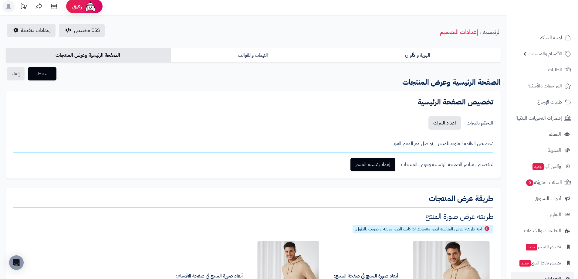
scroll to position [0, 0]
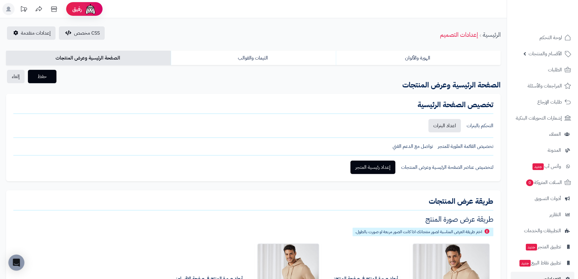
click at [19, 261] on icon "Open Intercom Messenger" at bounding box center [16, 262] width 7 height 8
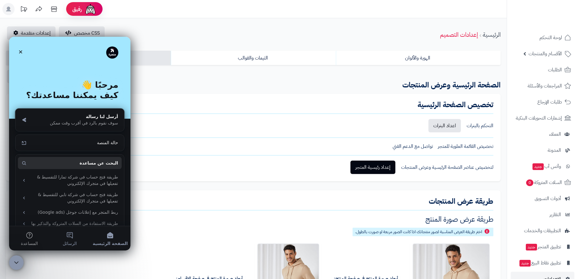
click at [79, 237] on button "الرسائل" at bounding box center [69, 238] width 40 height 24
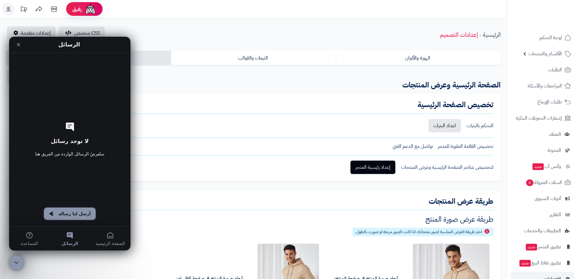
click at [74, 212] on button "أرسل لنا رسالة" at bounding box center [70, 213] width 52 height 12
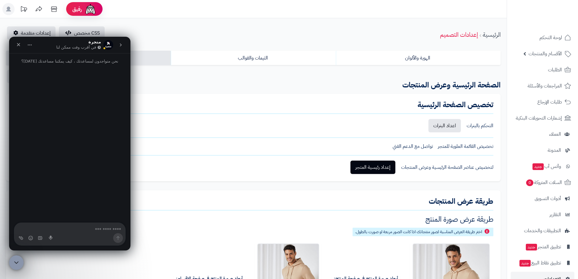
click at [86, 232] on textarea "اكتب رسالة..." at bounding box center [69, 228] width 111 height 10
type textarea "*"
type textarea "**********"
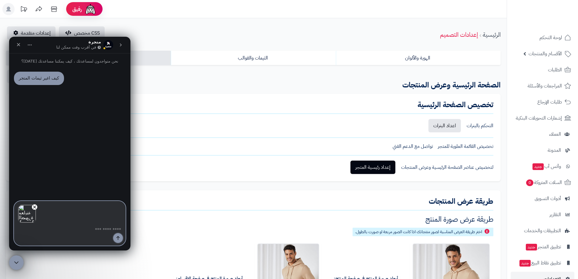
click at [118, 241] on button "…إرسال رسالة" at bounding box center [118, 238] width 10 height 10
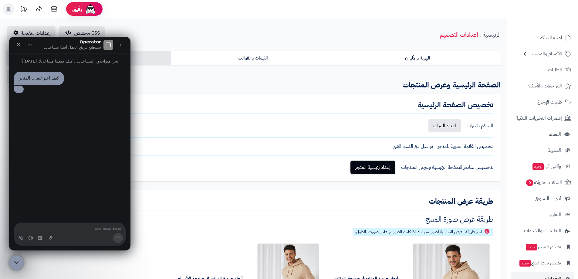
click at [97, 229] on textarea "اكتب رسالة..." at bounding box center [69, 228] width 111 height 10
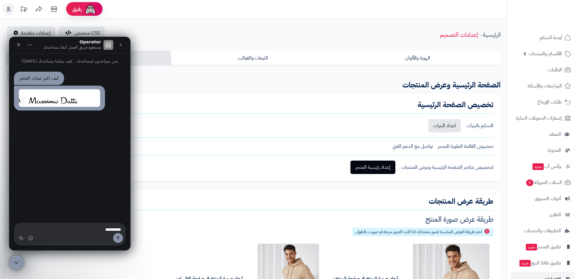
type textarea "**********"
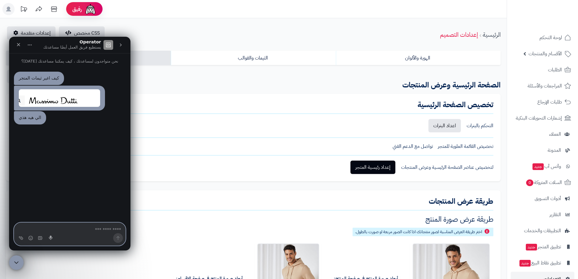
click at [50, 239] on icon "Start recording" at bounding box center [51, 237] width 4 height 4
drag, startPoint x: 50, startPoint y: 239, endPoint x: 289, endPoint y: 203, distance: 241.0
click at [130, 203] on html "Operator يستطيع فريق العمل أيضًا مساعدتك نحن متواجدون لمساعدتك ، كيف يمكننا مسا…" at bounding box center [69, 143] width 121 height 213
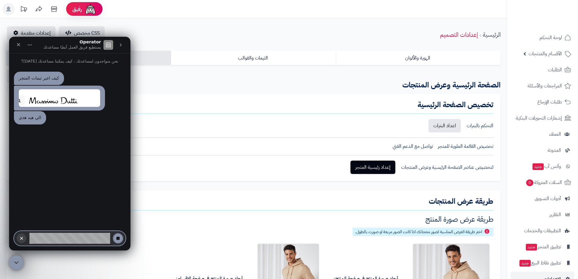
click at [117, 237] on icon "Stop recording" at bounding box center [117, 237] width 3 height 3
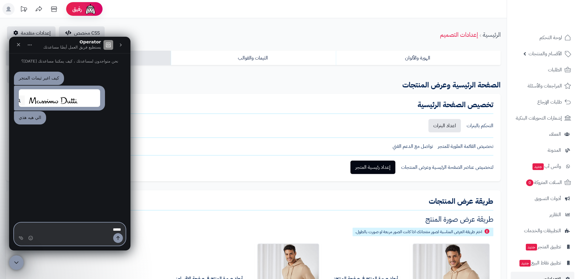
drag, startPoint x: 105, startPoint y: 227, endPoint x: 137, endPoint y: 229, distance: 31.9
click at [130, 229] on html "Operator يستطيع فريق العمل أيضًا مساعدتك نحن متواجدون لمساعدتك ، كيف يمكننا مسا…" at bounding box center [69, 143] width 121 height 213
drag, startPoint x: 50, startPoint y: 241, endPoint x: 51, endPoint y: 236, distance: 4.6
click at [51, 238] on div "Intercom messenger" at bounding box center [50, 238] width 5 height 10
click at [51, 236] on icon "Start recording" at bounding box center [51, 237] width 4 height 4
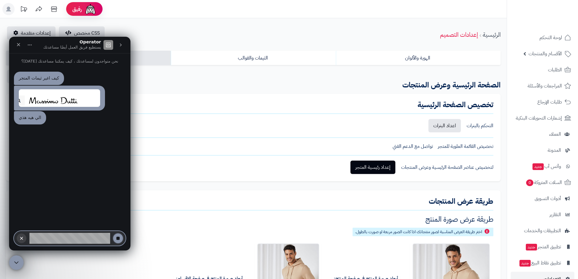
click at [116, 235] on button "Stop recording" at bounding box center [118, 238] width 10 height 10
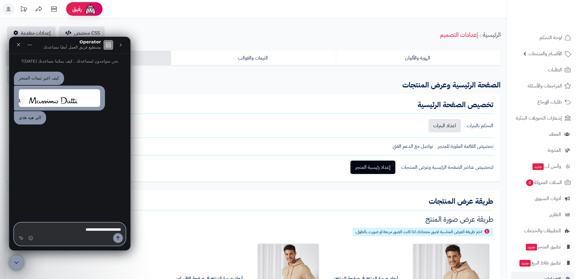
drag, startPoint x: 69, startPoint y: 229, endPoint x: 181, endPoint y: 229, distance: 111.9
click at [130, 229] on html "**********" at bounding box center [69, 143] width 121 height 213
click at [146, 16] on header "رفيق ! 0 الطلبات معالجة مكتمل إرجاع المنتجات العملاء المتواجدون الان 0 عملاء من…" at bounding box center [289, 9] width 578 height 18
click at [16, 45] on icon "إغلاق" at bounding box center [18, 44] width 5 height 5
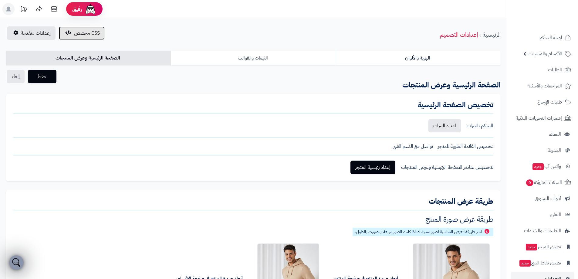
drag, startPoint x: 66, startPoint y: 32, endPoint x: 232, endPoint y: 51, distance: 167.5
click at [112, 55] on link "الصفحة الرئيسية وعرض المنتجات" at bounding box center [88, 58] width 165 height 15
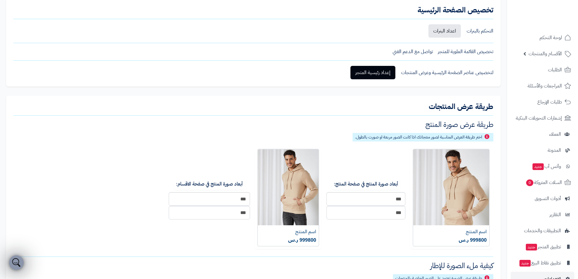
scroll to position [91, 0]
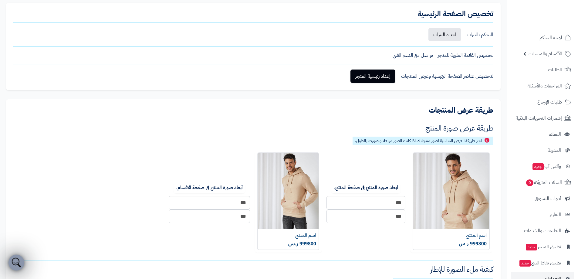
click at [17, 263] on icon "فتح برنامج مراسلة Intercom" at bounding box center [16, 261] width 10 height 10
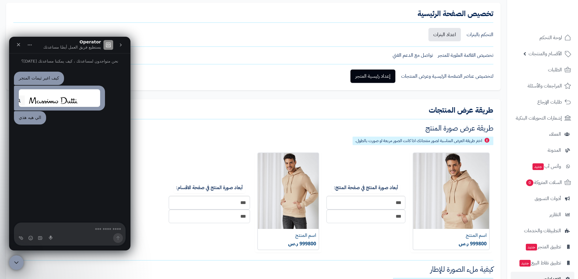
click at [125, 44] on button "go back" at bounding box center [121, 45] width 12 height 12
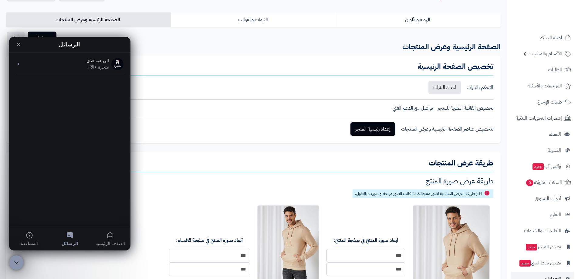
scroll to position [30, 0]
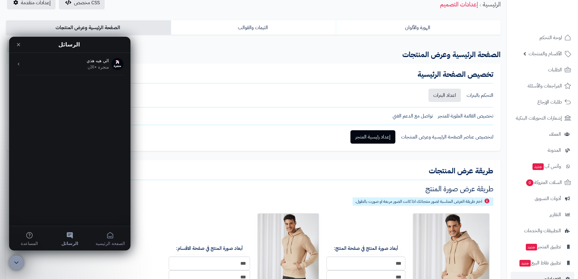
click at [109, 235] on button "الصفحة الرئيسية" at bounding box center [110, 238] width 40 height 24
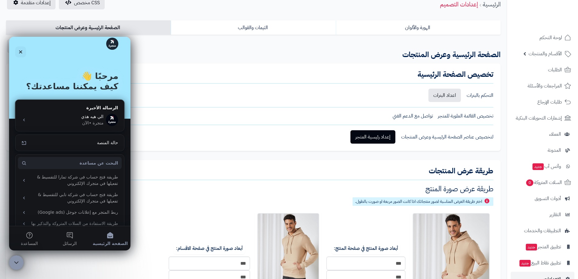
scroll to position [18, 0]
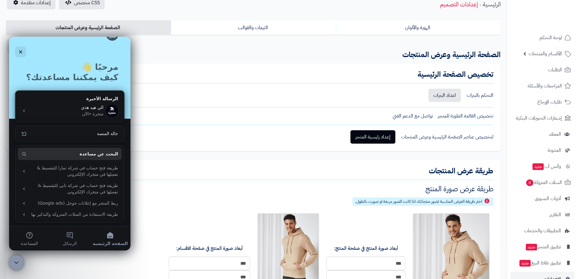
click at [75, 243] on span "الرسائل" at bounding box center [70, 243] width 14 height 4
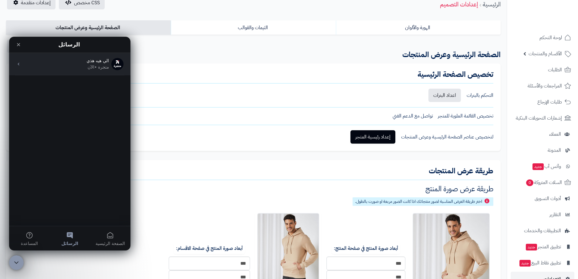
click at [98, 66] on div "متجرة • الآن" at bounding box center [65, 67] width 85 height 6
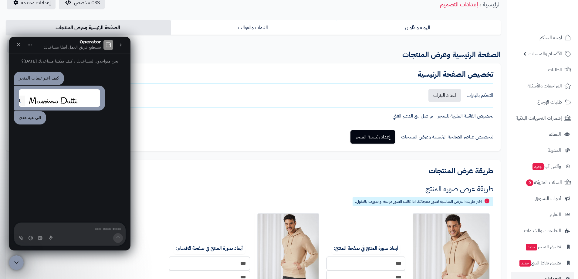
click at [178, 47] on div "الصفحة الرئيسية وعرض المنتجات" at bounding box center [253, 54] width 503 height 17
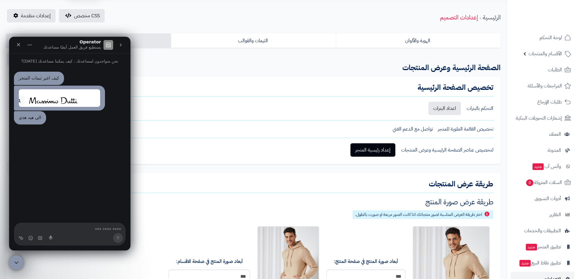
scroll to position [0, 0]
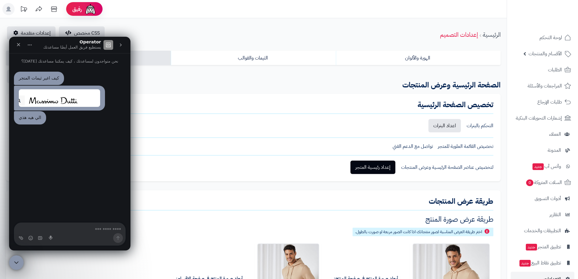
click at [123, 46] on button "go back" at bounding box center [121, 45] width 12 height 12
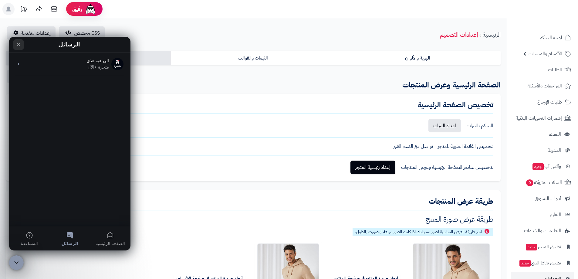
click at [16, 46] on icon "إغلاق" at bounding box center [18, 44] width 5 height 5
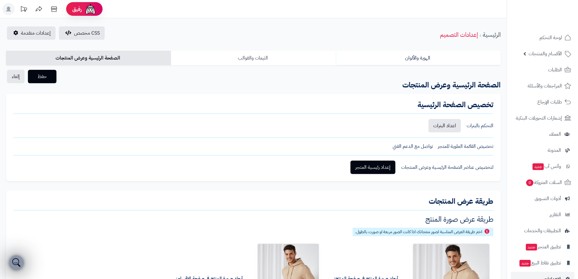
click at [263, 65] on link "الثيمات والقوالب" at bounding box center [253, 58] width 165 height 15
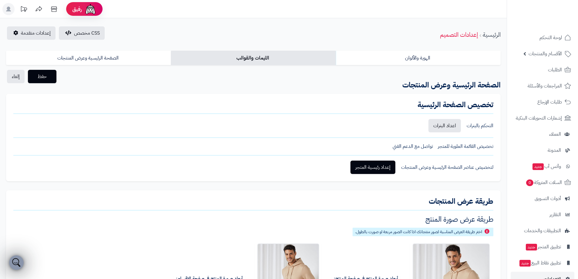
click at [263, 61] on link "الثيمات والقوالب" at bounding box center [253, 58] width 165 height 15
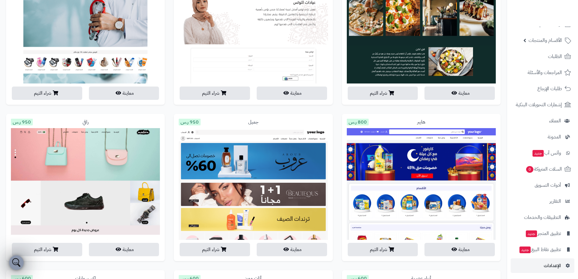
scroll to position [15, 0]
click at [537, 265] on link "الإعدادات" at bounding box center [542, 263] width 64 height 15
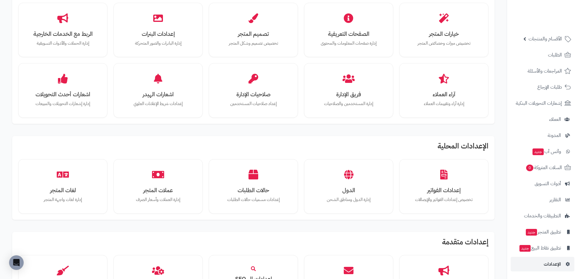
scroll to position [152, 0]
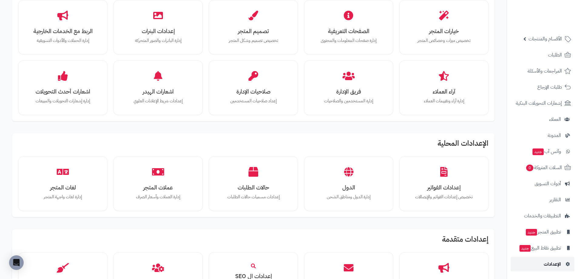
click at [552, 266] on span "الإعدادات" at bounding box center [551, 264] width 17 height 8
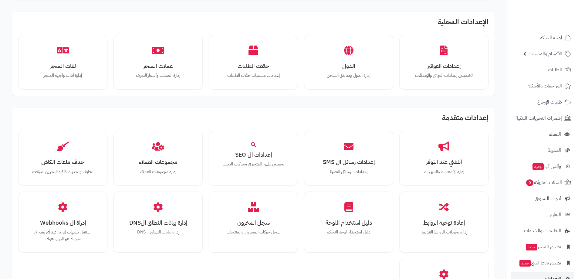
scroll to position [380, 0]
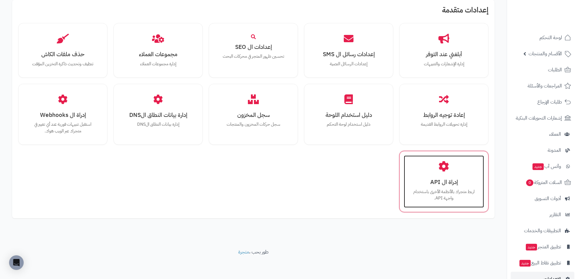
click at [465, 172] on div "إدراة ال API اربط متجرك بالأنظمة الأخرى باستخدام واجهة API." at bounding box center [444, 181] width 80 height 52
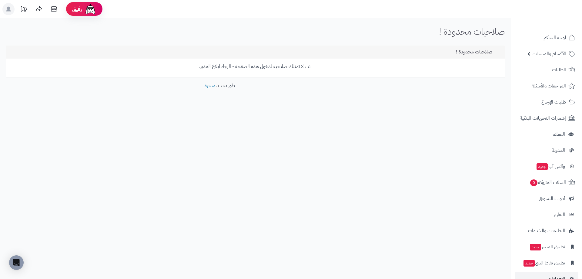
click at [11, 6] on rect at bounding box center [8, 9] width 12 height 12
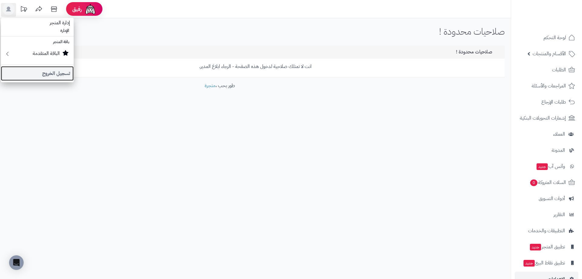
click at [55, 76] on link "تسجيل الخروج" at bounding box center [37, 73] width 73 height 15
